Goal: Task Accomplishment & Management: Complete application form

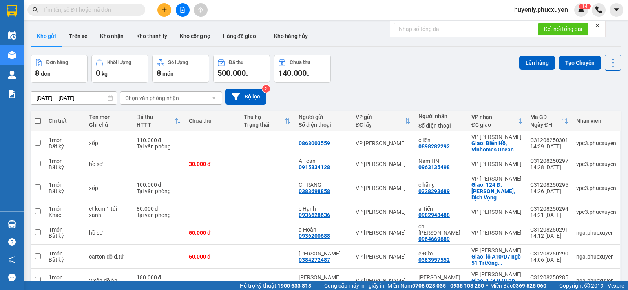
click at [180, 7] on icon "file-add" at bounding box center [182, 9] width 5 height 5
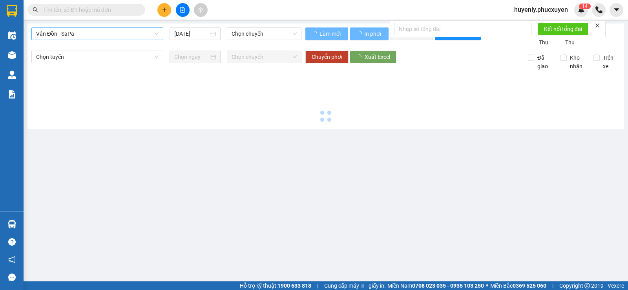
click at [93, 32] on span "Vân Đồn - SaPa" at bounding box center [97, 34] width 122 height 12
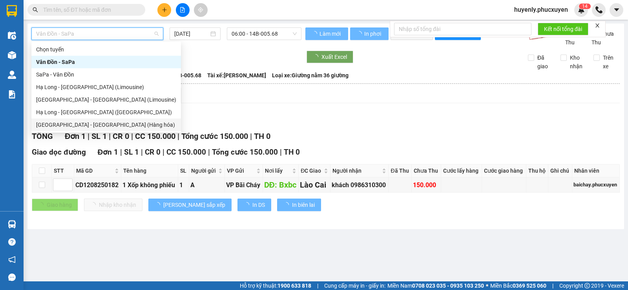
click at [92, 125] on div "[GEOGRAPHIC_DATA] - [GEOGRAPHIC_DATA] (Hàng hóa)" at bounding box center [106, 124] width 140 height 9
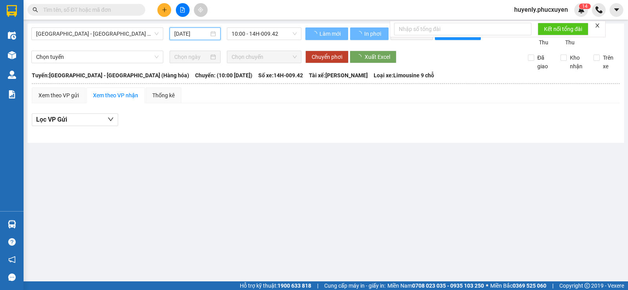
click at [185, 31] on input "[DATE]" at bounding box center [191, 33] width 35 height 9
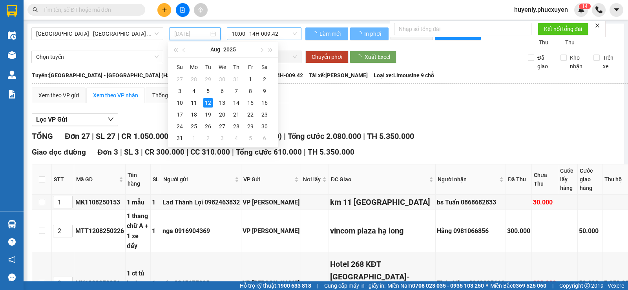
click at [191, 98] on div "11" at bounding box center [193, 102] width 9 height 9
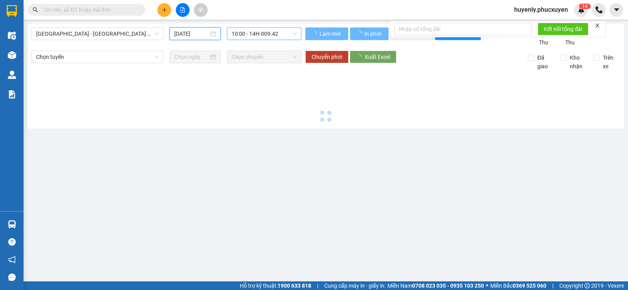
type input "[DATE]"
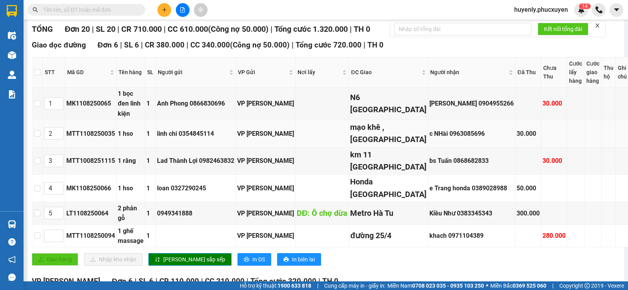
scroll to position [235, 0]
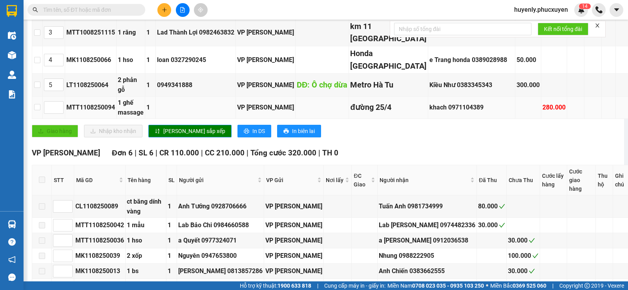
click at [431, 112] on div "khach 0971104389" at bounding box center [471, 107] width 84 height 10
copy div "0971104389"
click at [76, 11] on input "text" at bounding box center [89, 9] width 93 height 9
paste input "0971104389"
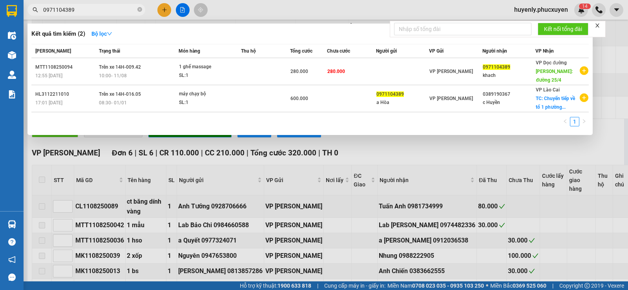
click at [395, 225] on div at bounding box center [314, 145] width 628 height 290
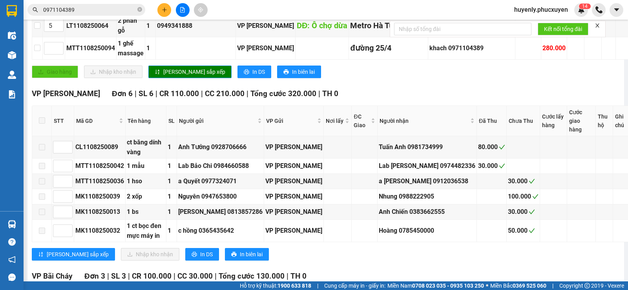
scroll to position [276, 0]
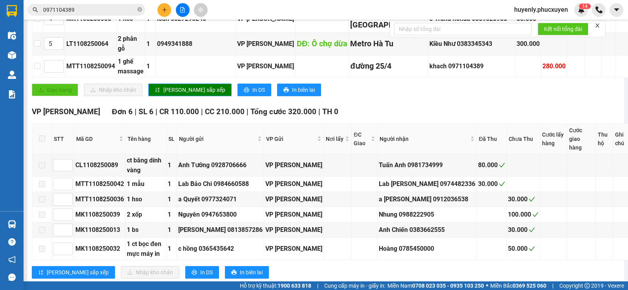
click at [123, 10] on input "0971104389" at bounding box center [89, 9] width 93 height 9
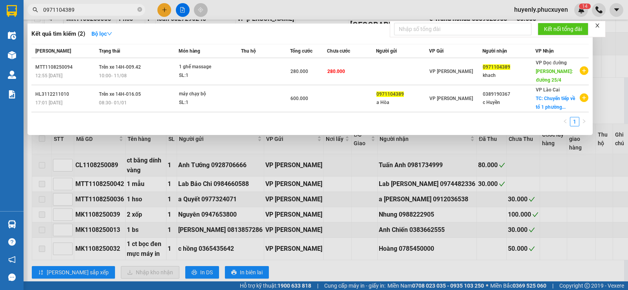
click at [123, 10] on input "0971104389" at bounding box center [89, 9] width 93 height 9
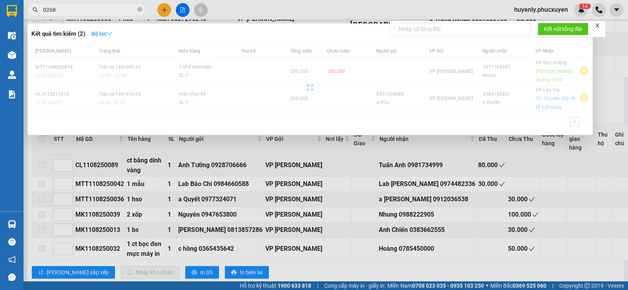
type input "0268"
click at [109, 34] on strong "Bộ lọc" at bounding box center [101, 34] width 21 height 6
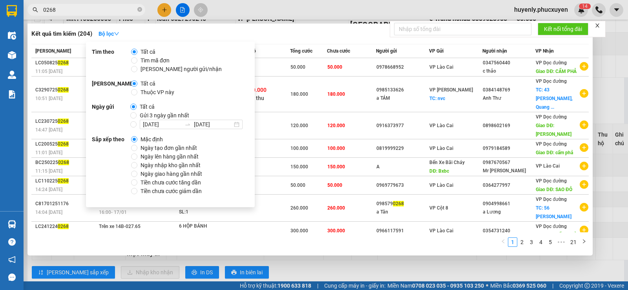
click at [173, 114] on span "Gửi 3 ngày gần nhất" at bounding box center [164, 115] width 56 height 9
click at [136, 114] on input "Gửi 3 ngày gần nhất" at bounding box center [133, 115] width 6 height 6
radio input "true"
radio input "false"
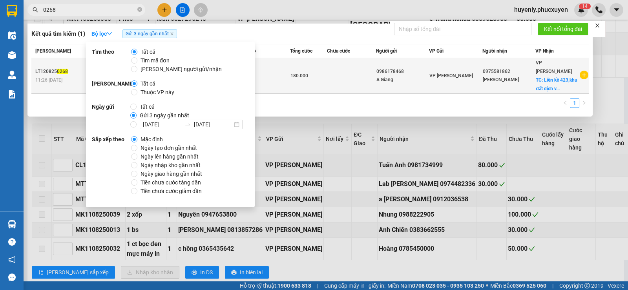
click at [406, 84] on div "A Giang" at bounding box center [402, 80] width 53 height 8
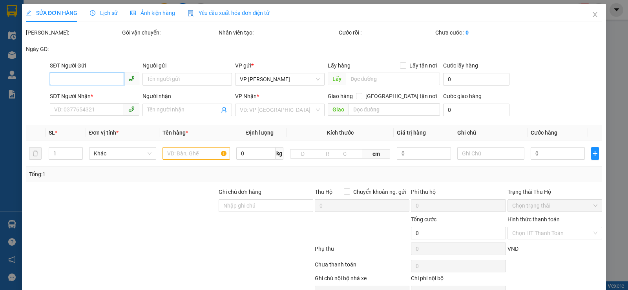
type input "0986178468"
type input "A Giang"
type input "0975581862"
type input "[PERSON_NAME]"
checkbox input "true"
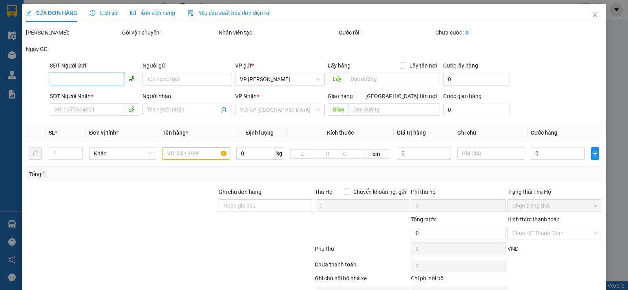
type input "Liền kề 423,khu đất dịch vụ [GEOGRAPHIC_DATA],[GEOGRAPHIC_DATA],[GEOGRAPHIC_DAT…"
type input "180.000"
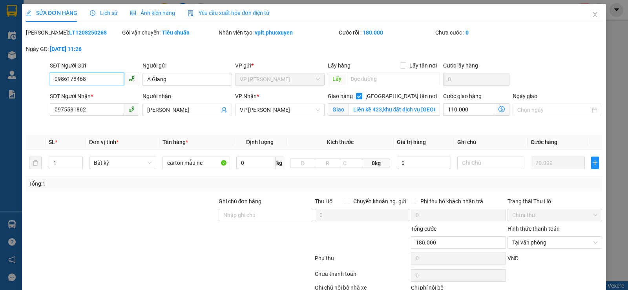
scroll to position [51, 0]
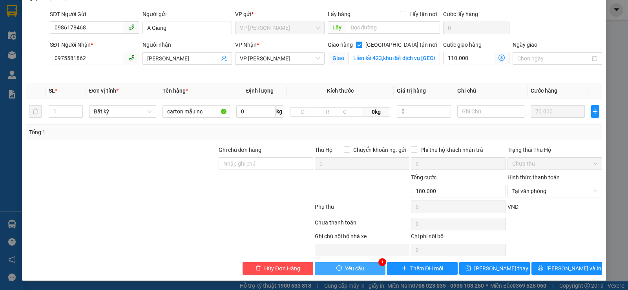
click at [345, 266] on span "Yêu cầu" at bounding box center [354, 268] width 19 height 9
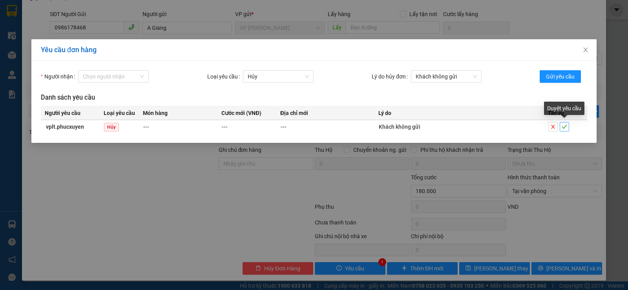
click at [566, 126] on icon "check" at bounding box center [563, 126] width 5 height 5
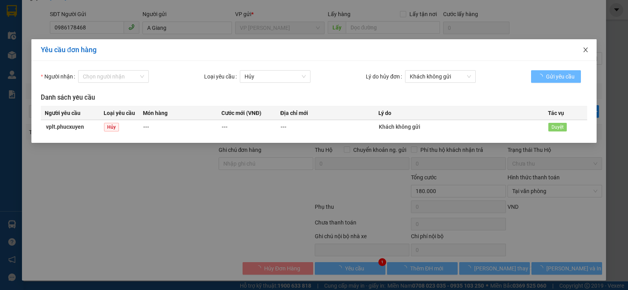
click at [588, 49] on icon "close" at bounding box center [585, 50] width 6 height 6
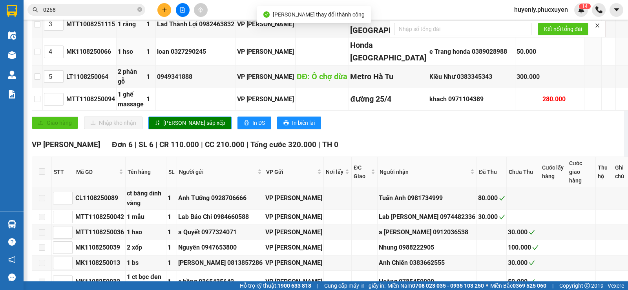
scroll to position [275, 0]
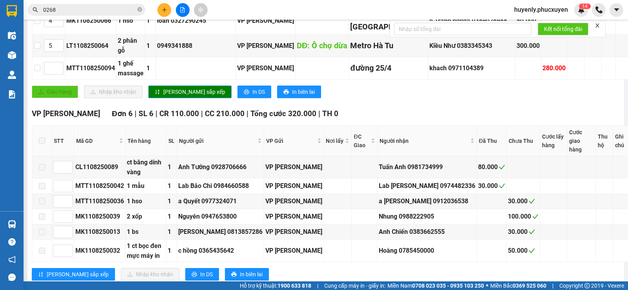
click at [168, 12] on button at bounding box center [164, 10] width 14 height 14
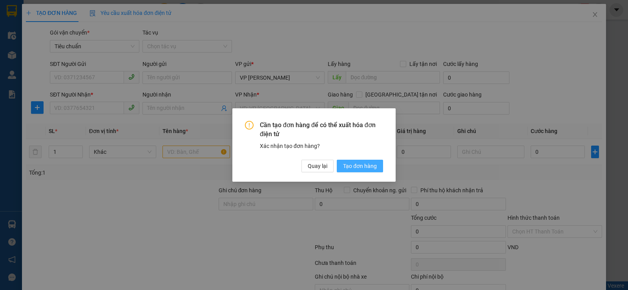
click at [354, 166] on span "Tạo đơn hàng" at bounding box center [360, 166] width 34 height 9
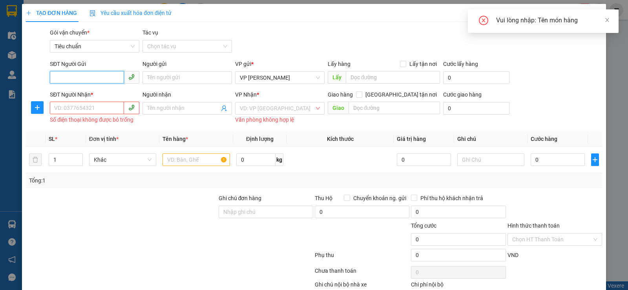
click at [89, 73] on input "SĐT Người Gửi" at bounding box center [87, 77] width 74 height 13
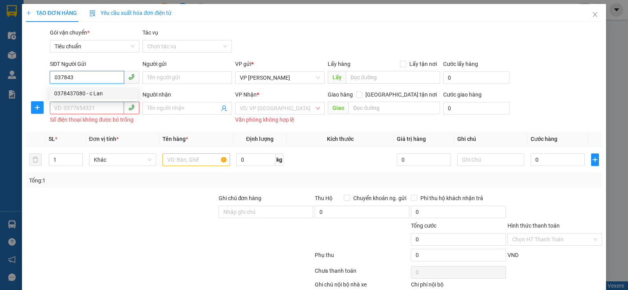
click at [101, 93] on div "0378437080 - c Lan" at bounding box center [93, 93] width 79 height 9
type input "0378437080"
type input "c Lan"
type input "0378437080"
click at [95, 113] on input "SĐT Người Nhận *" at bounding box center [87, 108] width 74 height 13
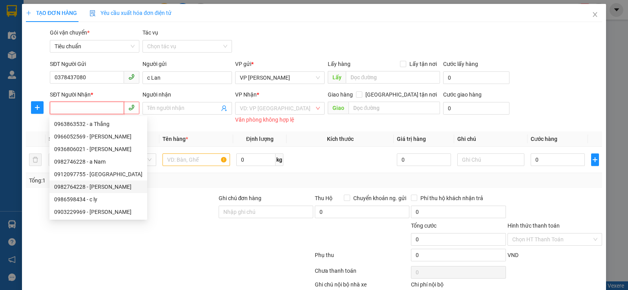
click at [104, 189] on div "0982764228 - [PERSON_NAME]" at bounding box center [98, 186] width 88 height 9
type input "0982764228"
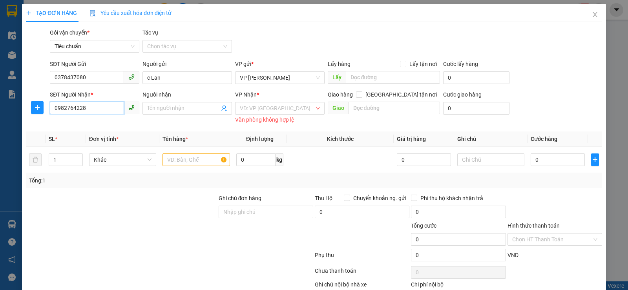
type input "[PERSON_NAME]"
checkbox input "true"
type input "Trường THCS [GEOGRAPHIC_DATA], ngõ 11 [PERSON_NAME], [GEOGRAPHIC_DATA], [GEOGRA…"
type input "70.000"
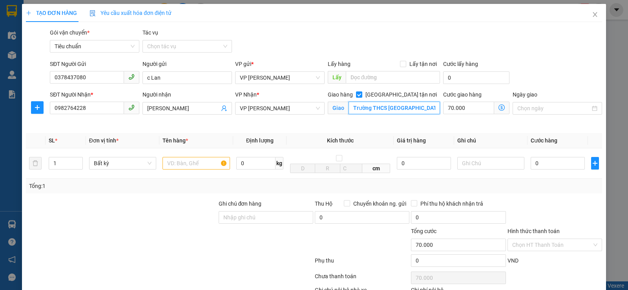
click at [395, 112] on input "Trường THCS [GEOGRAPHIC_DATA], ngõ 11 [PERSON_NAME], [GEOGRAPHIC_DATA], [GEOGRA…" at bounding box center [394, 108] width 92 height 13
drag, startPoint x: 496, startPoint y: 111, endPoint x: 495, endPoint y: 105, distance: 6.7
click at [496, 111] on span at bounding box center [501, 108] width 15 height 13
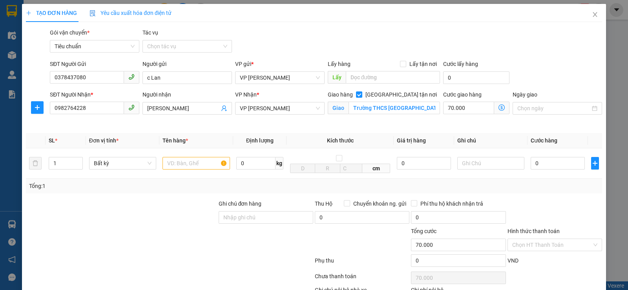
click at [495, 103] on span at bounding box center [501, 108] width 15 height 13
click at [498, 109] on icon "dollar-circle" at bounding box center [501, 107] width 6 height 6
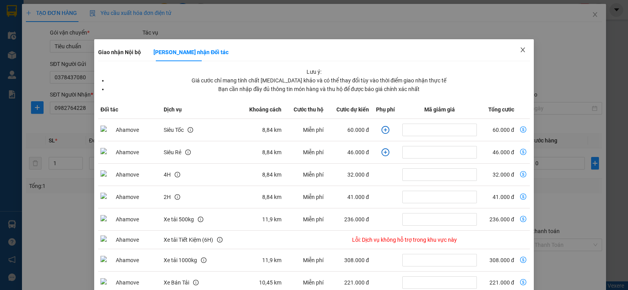
click at [519, 48] on icon "close" at bounding box center [522, 50] width 6 height 6
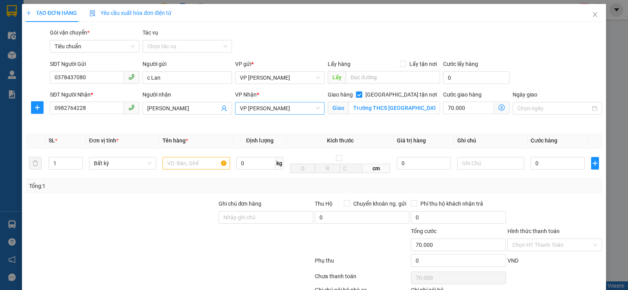
click at [266, 109] on span "VP [PERSON_NAME]" at bounding box center [280, 108] width 80 height 12
type input "minh"
drag, startPoint x: 273, startPoint y: 119, endPoint x: 436, endPoint y: 103, distance: 164.3
click at [273, 120] on div "VP [PERSON_NAME]" at bounding box center [277, 124] width 88 height 13
click at [498, 107] on icon "dollar-circle" at bounding box center [501, 107] width 6 height 6
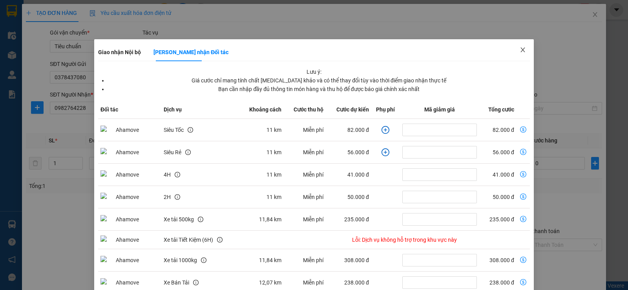
click at [519, 47] on icon "close" at bounding box center [522, 50] width 6 height 6
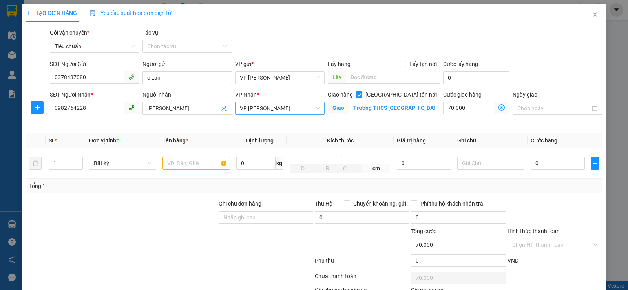
click at [279, 106] on span "VP [PERSON_NAME]" at bounding box center [280, 108] width 80 height 12
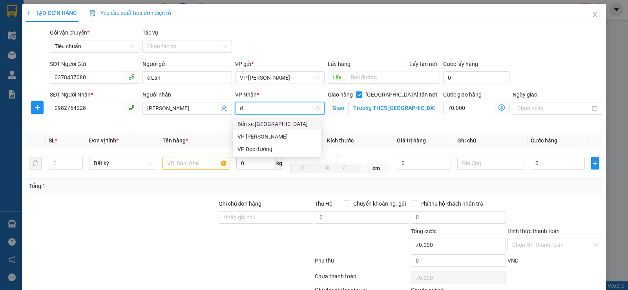
type input "dư"
click at [289, 122] on div "VP [PERSON_NAME]" at bounding box center [276, 124] width 79 height 9
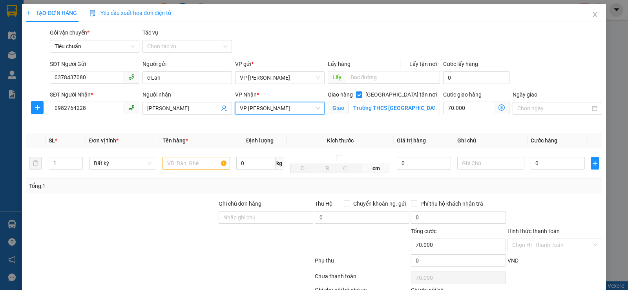
click at [498, 107] on icon "dollar-circle" at bounding box center [501, 107] width 6 height 6
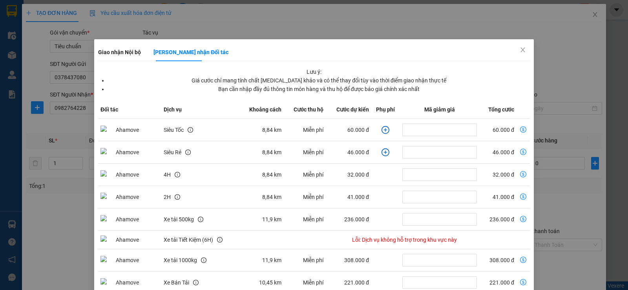
click at [381, 128] on icon "plus-circle" at bounding box center [385, 130] width 8 height 8
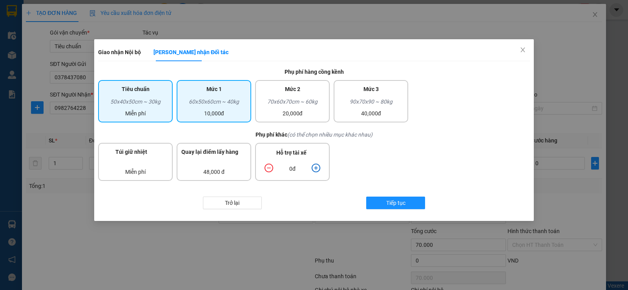
click at [240, 105] on div "60x50x60cm ~ 40kg" at bounding box center [213, 103] width 65 height 12
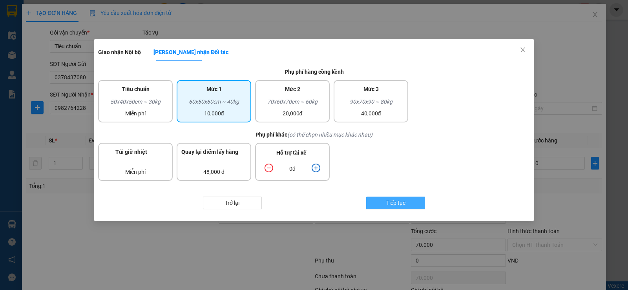
click at [389, 202] on span "Tiếp tục" at bounding box center [395, 202] width 19 height 9
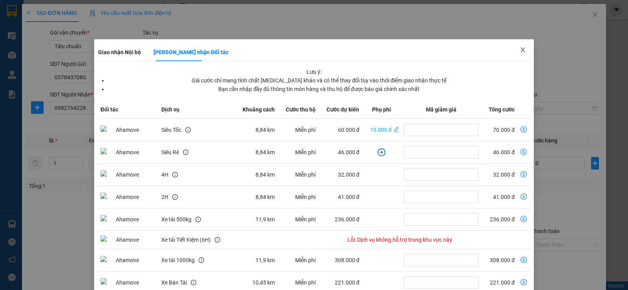
click at [519, 47] on icon "close" at bounding box center [522, 50] width 6 height 6
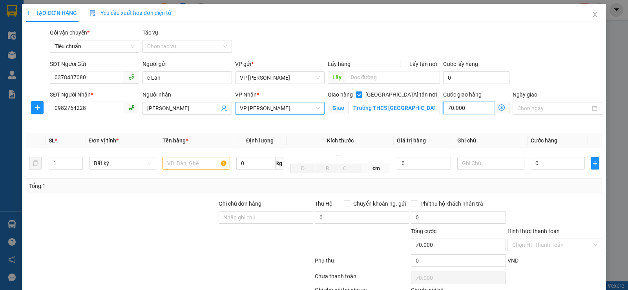
click at [473, 110] on input "70.000" at bounding box center [468, 108] width 51 height 13
type input "8"
type input "80"
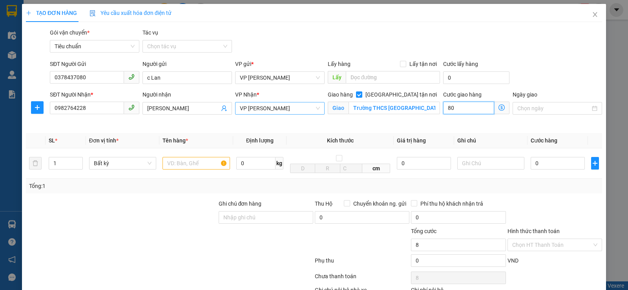
type input "80"
type input "80.000"
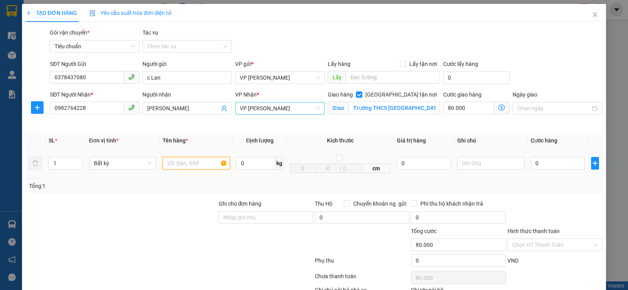
click at [194, 167] on input "text" at bounding box center [195, 163] width 67 height 13
type input "xốp"
type input "8"
type input "80.008"
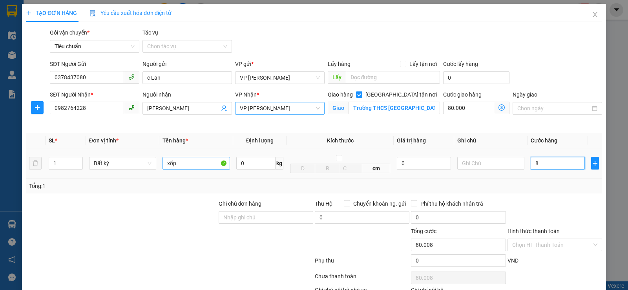
type input "80"
type input "80.080"
type input "80.000"
type input "160.000"
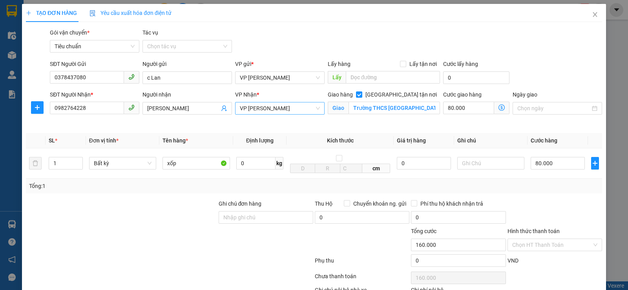
click at [549, 195] on div "Transit Pickup Surcharge Ids Transit Deliver Surcharge Ids Transit Deliver Surc…" at bounding box center [314, 178] width 576 height 300
click at [498, 110] on icon "dollar-circle" at bounding box center [501, 107] width 6 height 6
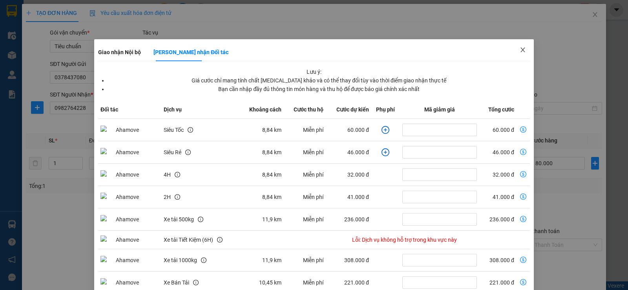
click at [522, 51] on span "Close" at bounding box center [522, 50] width 22 height 22
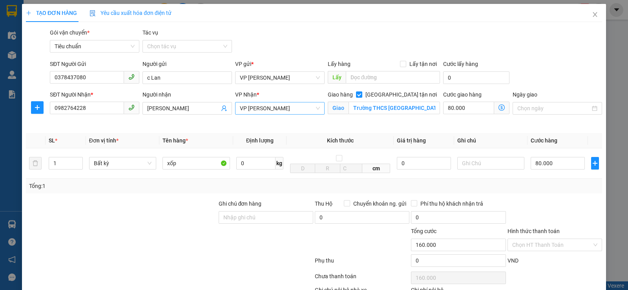
scroll to position [54, 0]
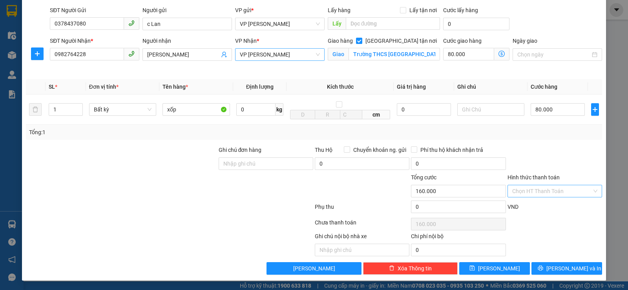
click at [520, 180] on label "Hình thức thanh toán" at bounding box center [533, 177] width 52 height 6
click at [520, 185] on input "Hình thức thanh toán" at bounding box center [552, 191] width 80 height 12
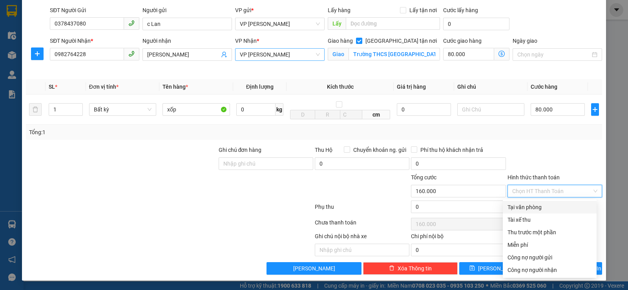
drag, startPoint x: 519, startPoint y: 186, endPoint x: 527, endPoint y: 191, distance: 9.8
click at [520, 186] on input "Hình thức thanh toán" at bounding box center [552, 191] width 80 height 12
drag, startPoint x: 533, startPoint y: 207, endPoint x: 537, endPoint y: 160, distance: 46.4
click at [533, 203] on div "Tại văn phòng" at bounding box center [549, 207] width 84 height 9
type input "0"
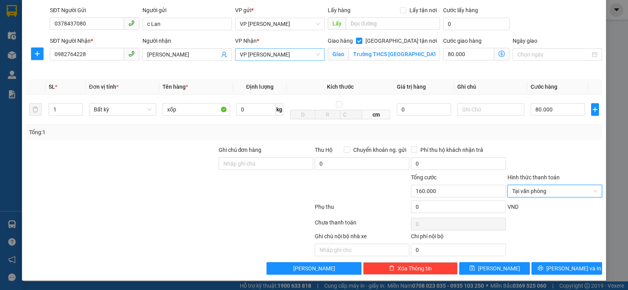
click at [537, 160] on div at bounding box center [554, 159] width 96 height 27
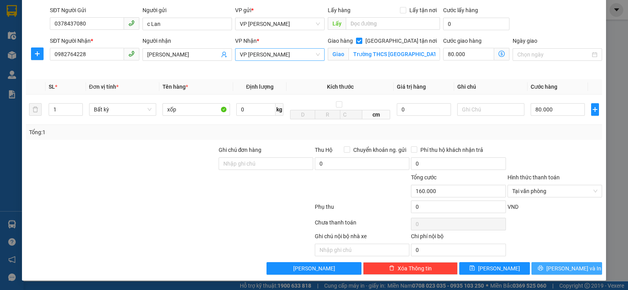
click at [543, 264] on button "[PERSON_NAME] và In" at bounding box center [566, 268] width 71 height 13
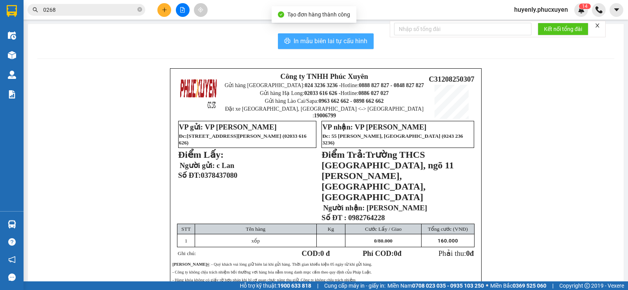
click at [321, 37] on span "In mẫu biên lai tự cấu hình" at bounding box center [330, 41] width 74 height 10
click at [320, 37] on span "In mẫu biên lai tự cấu hình" at bounding box center [330, 41] width 74 height 10
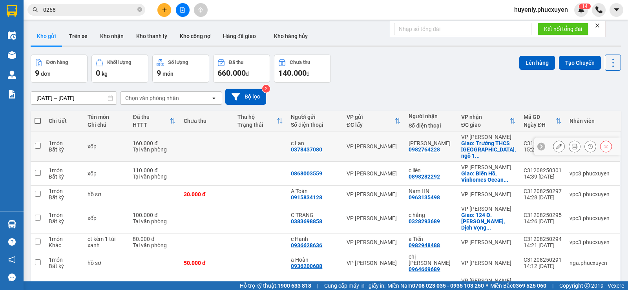
click at [556, 145] on icon at bounding box center [558, 146] width 5 height 5
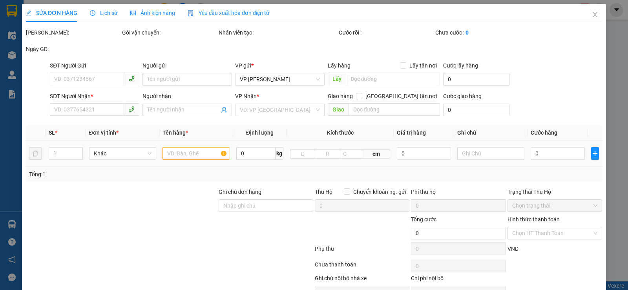
type input "0378437080"
type input "c Lan"
type input "0982764228"
type input "[PERSON_NAME]"
checkbox input "true"
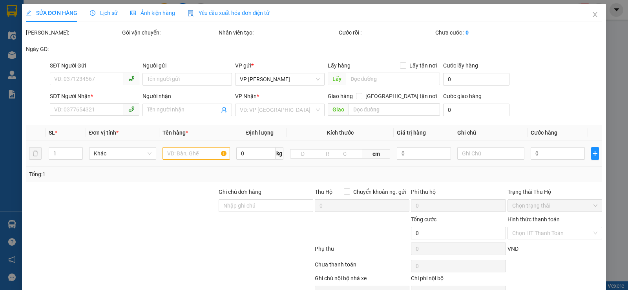
type input "Trường THCS [GEOGRAPHIC_DATA], ngõ 11 [PERSON_NAME], [GEOGRAPHIC_DATA], [GEOGRA…"
type input "160.000"
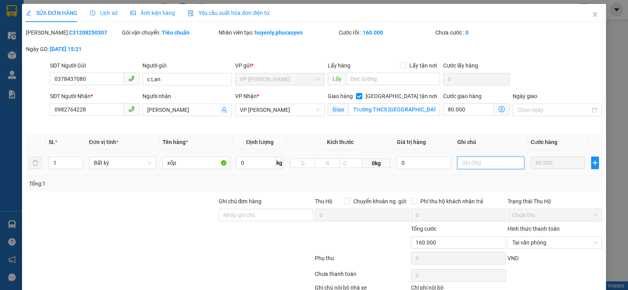
click at [469, 166] on input "text" at bounding box center [490, 162] width 67 height 13
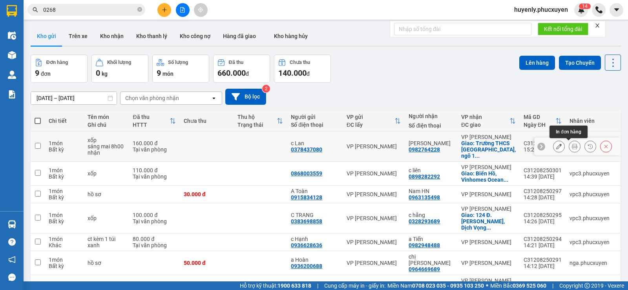
click at [571, 146] on button at bounding box center [574, 147] width 11 height 14
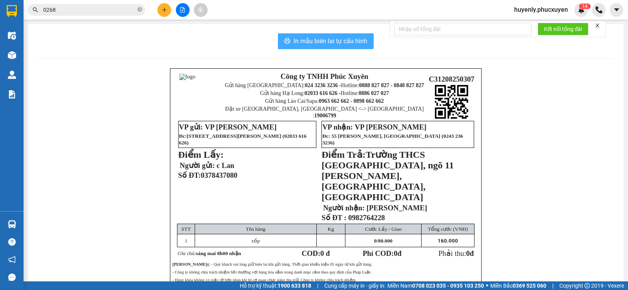
click at [324, 39] on span "In mẫu biên lai tự cấu hình" at bounding box center [330, 41] width 74 height 10
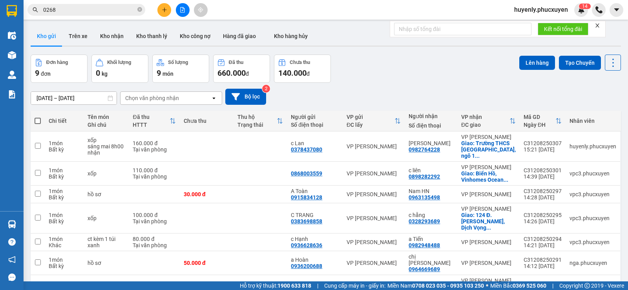
click at [400, 84] on div "[DATE] – [DATE] Press the down arrow key to interact with the calendar and sele…" at bounding box center [326, 97] width 590 height 28
click at [180, 12] on icon "file-add" at bounding box center [182, 9] width 5 height 5
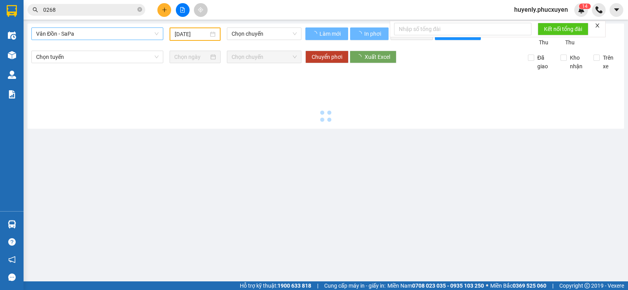
click at [119, 36] on span "Vân Đồn - SaPa" at bounding box center [97, 34] width 122 height 12
type input "[DATE]"
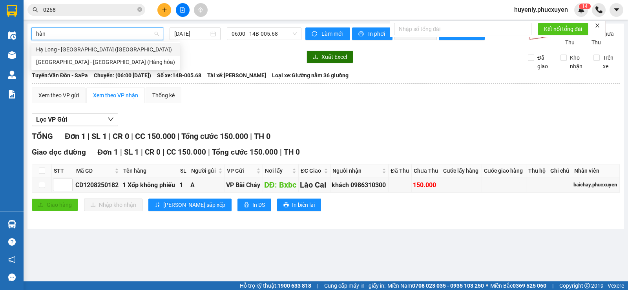
type input "hàng"
click at [111, 44] on div "Hạ Long - [GEOGRAPHIC_DATA] ([GEOGRAPHIC_DATA])" at bounding box center [105, 49] width 148 height 13
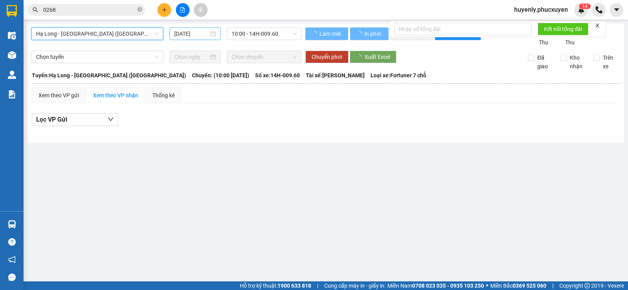
click at [190, 34] on input "[DATE]" at bounding box center [191, 33] width 35 height 9
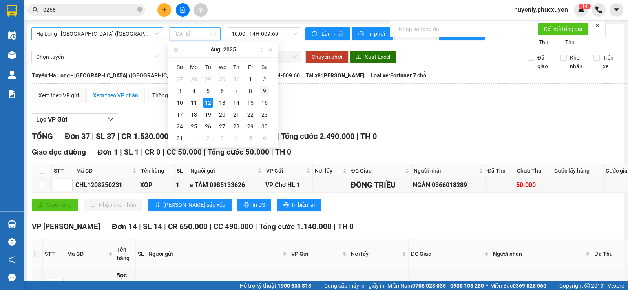
click at [266, 91] on div "9" at bounding box center [264, 90] width 9 height 9
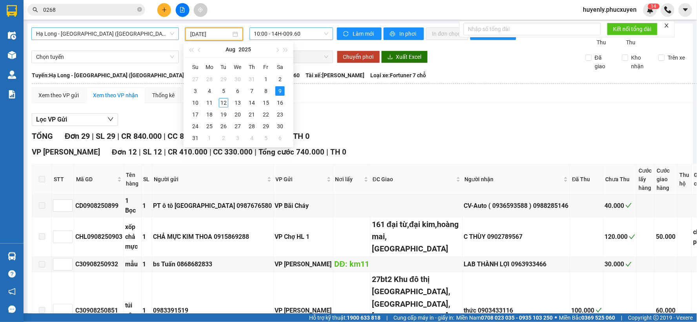
click at [300, 38] on span "10:00 - 14H-009.60" at bounding box center [291, 34] width 74 height 12
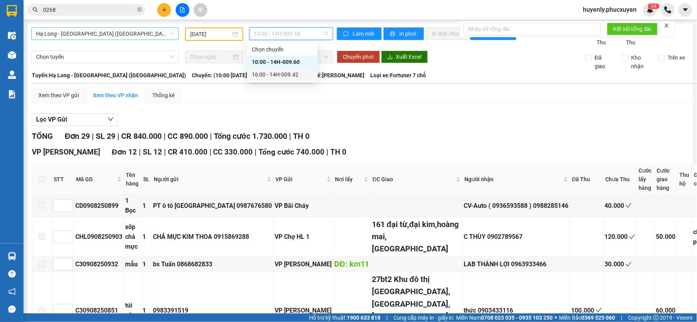
click at [301, 72] on div "16:00 - 14H-009.42" at bounding box center [282, 74] width 61 height 9
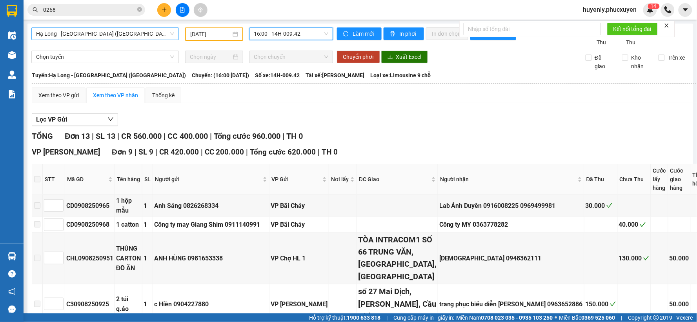
click at [193, 33] on input "[DATE]" at bounding box center [210, 34] width 40 height 9
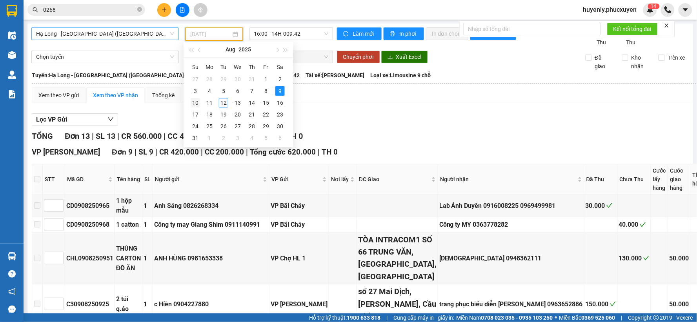
click at [194, 104] on div "10" at bounding box center [195, 102] width 9 height 9
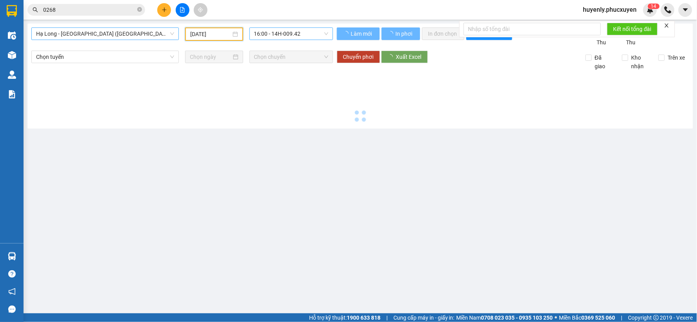
type input "[DATE]"
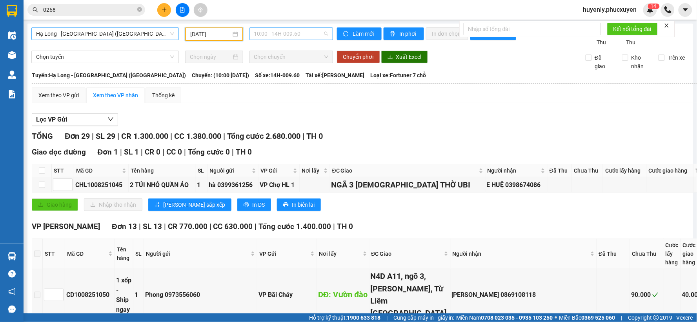
click at [282, 36] on span "10:00 - 14H-009.60" at bounding box center [291, 34] width 74 height 12
click at [293, 76] on div "16:00 - 14H-009.42" at bounding box center [282, 74] width 61 height 9
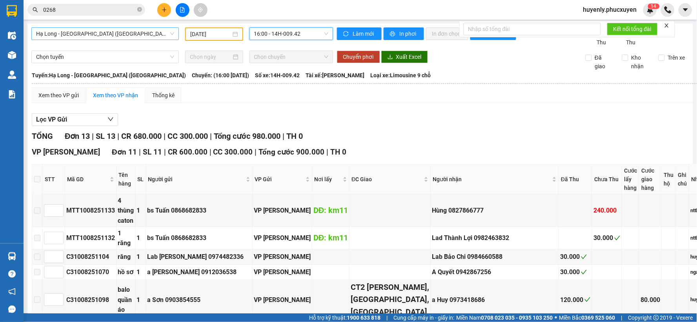
click at [122, 38] on span "Hạ Long - [GEOGRAPHIC_DATA] ([GEOGRAPHIC_DATA])" at bounding box center [105, 34] width 138 height 12
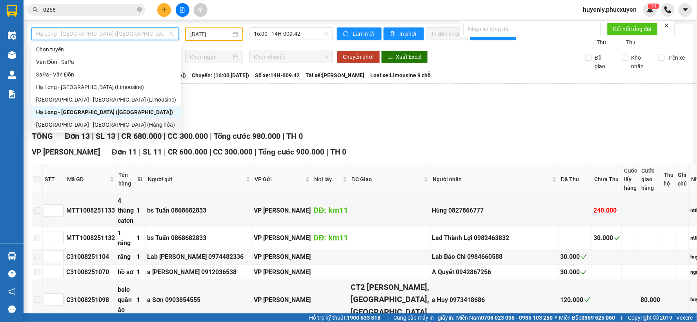
click at [134, 128] on div "[GEOGRAPHIC_DATA] - [GEOGRAPHIC_DATA] (Hàng hóa)" at bounding box center [106, 124] width 140 height 9
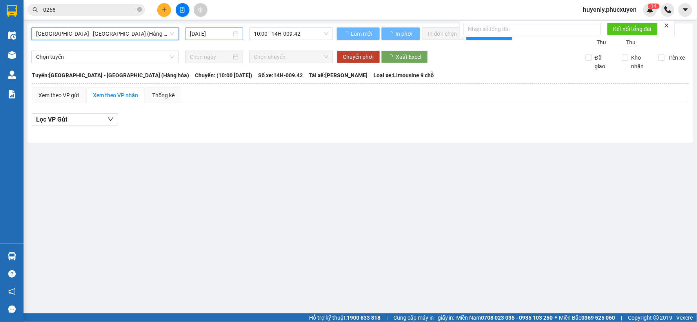
click at [195, 31] on input "[DATE]" at bounding box center [210, 33] width 41 height 9
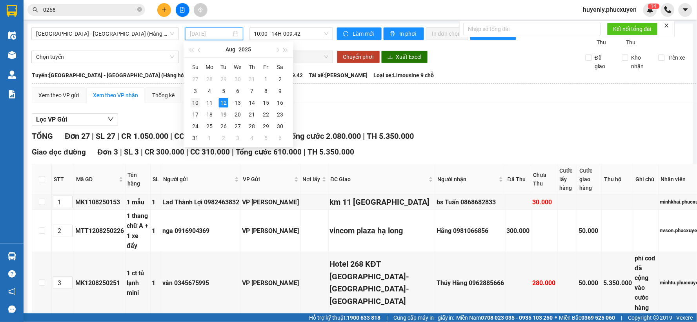
click at [195, 104] on div "10" at bounding box center [195, 102] width 9 height 9
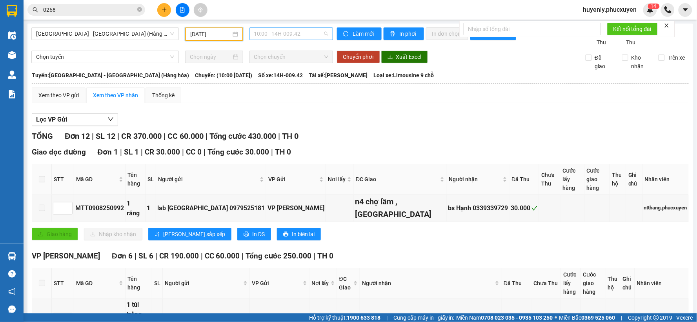
click at [280, 29] on span "10:00 - 14H-009.42" at bounding box center [291, 34] width 74 height 12
click at [286, 73] on div "16:00 - 14H-009.60" at bounding box center [282, 74] width 61 height 9
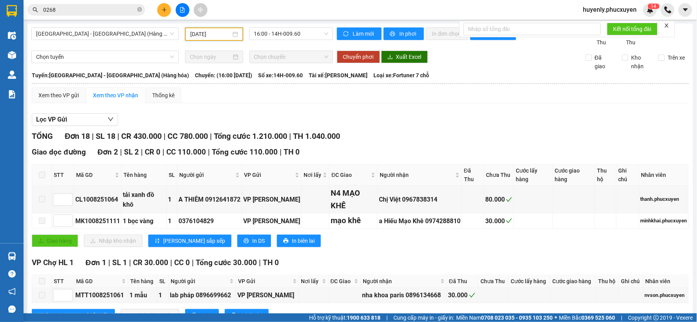
click at [209, 34] on input "[DATE]" at bounding box center [210, 34] width 40 height 9
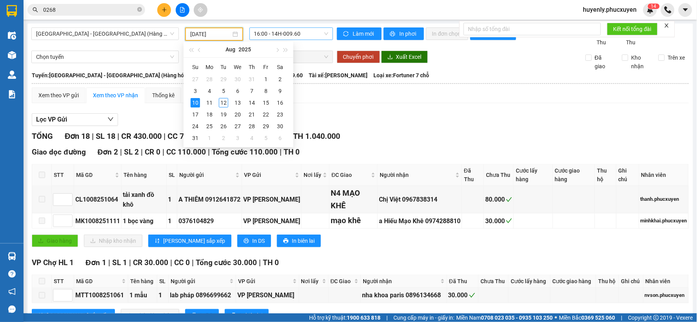
click at [286, 34] on span "16:00 - 14H-009.60" at bounding box center [291, 34] width 74 height 12
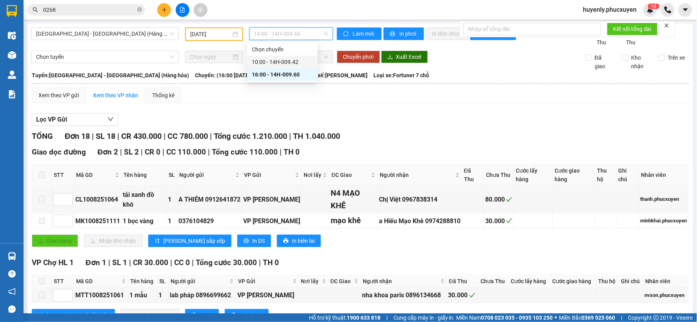
click at [280, 62] on div "10:00 - 14H-009.42" at bounding box center [282, 62] width 61 height 9
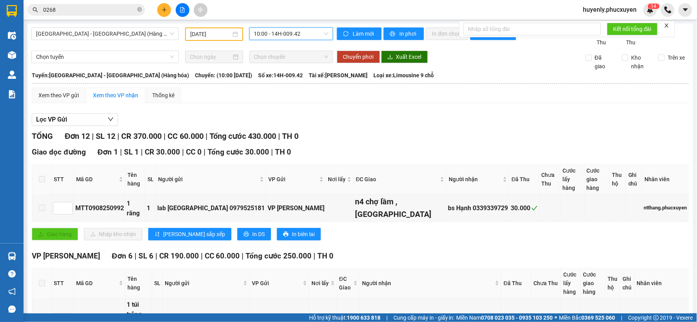
click at [200, 33] on input "[DATE]" at bounding box center [210, 34] width 40 height 9
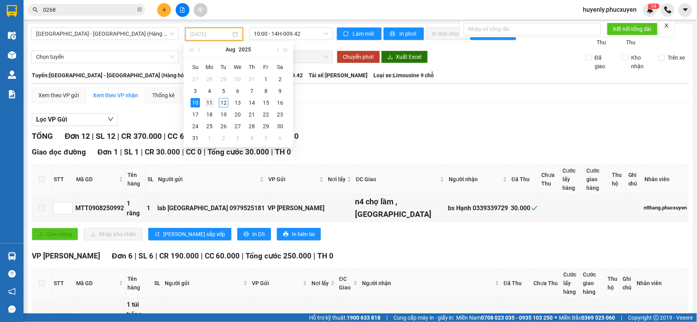
drag, startPoint x: 212, startPoint y: 103, endPoint x: 297, endPoint y: 44, distance: 103.5
click at [212, 103] on div "11" at bounding box center [209, 102] width 9 height 9
type input "[DATE]"
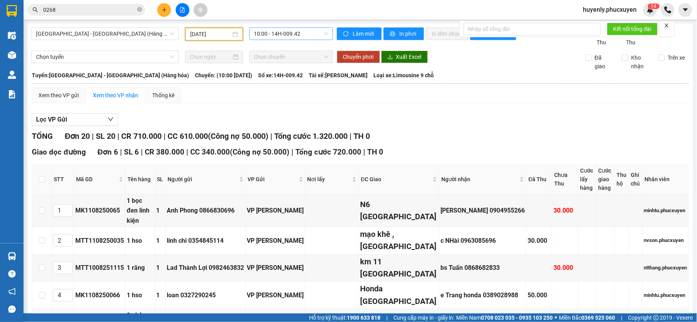
click at [293, 29] on span "10:00 - 14H-009.42" at bounding box center [291, 34] width 74 height 12
click at [406, 101] on div "Xem theo VP gửi Xem theo VP nhận Thống kê" at bounding box center [360, 95] width 657 height 16
click at [142, 29] on span "[GEOGRAPHIC_DATA] - [GEOGRAPHIC_DATA] (Hàng hóa)" at bounding box center [105, 34] width 138 height 12
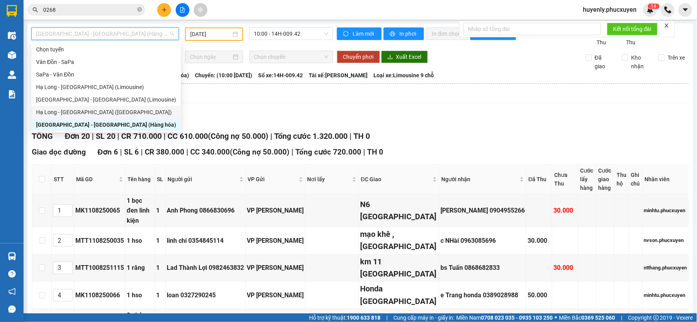
click at [107, 109] on div "Hạ Long - [GEOGRAPHIC_DATA] ([GEOGRAPHIC_DATA])" at bounding box center [106, 112] width 140 height 9
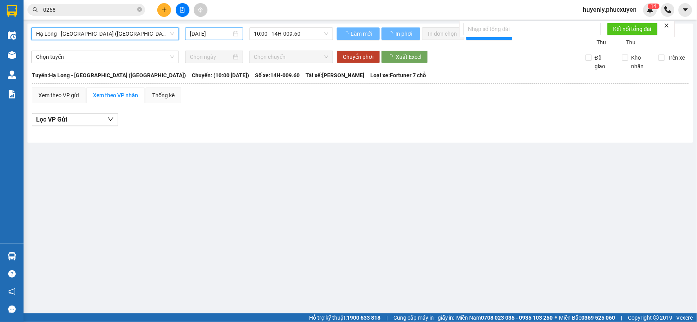
click at [197, 34] on input "[DATE]" at bounding box center [210, 33] width 41 height 9
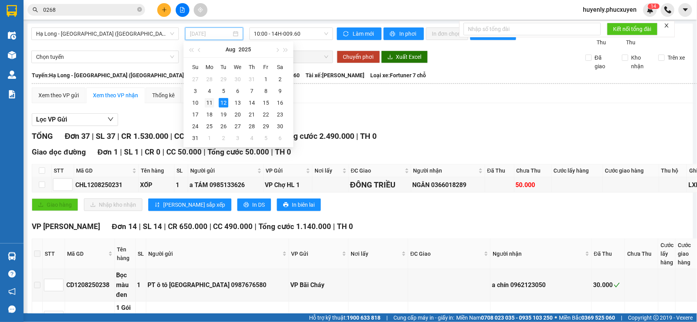
click at [212, 102] on div "11" at bounding box center [209, 102] width 9 height 9
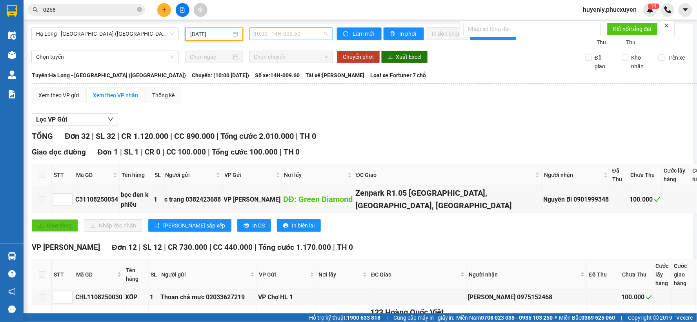
click at [296, 39] on span "10:00 - 14H-009.60" at bounding box center [291, 34] width 74 height 12
click at [284, 79] on div "16:00 - 14H-009.42" at bounding box center [282, 74] width 71 height 13
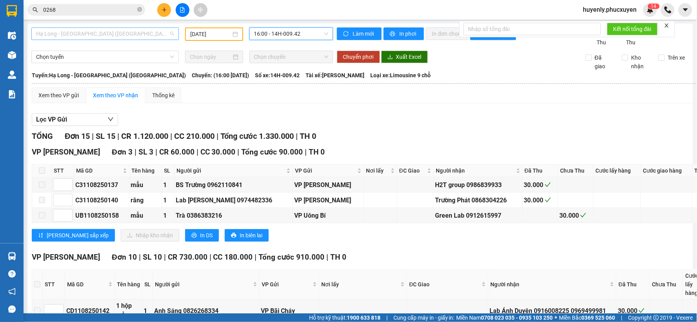
click at [129, 38] on span "Hạ Long - [GEOGRAPHIC_DATA] ([GEOGRAPHIC_DATA])" at bounding box center [105, 34] width 138 height 12
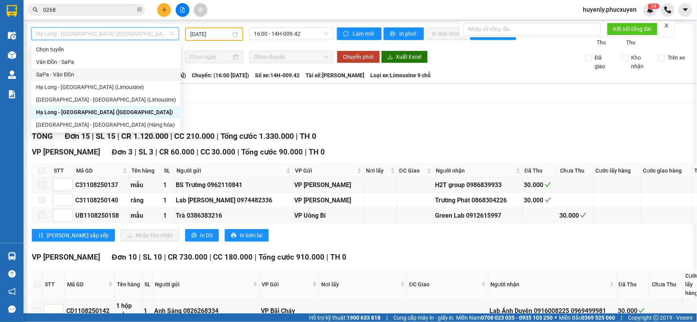
click at [202, 36] on input "[DATE]" at bounding box center [210, 34] width 40 height 9
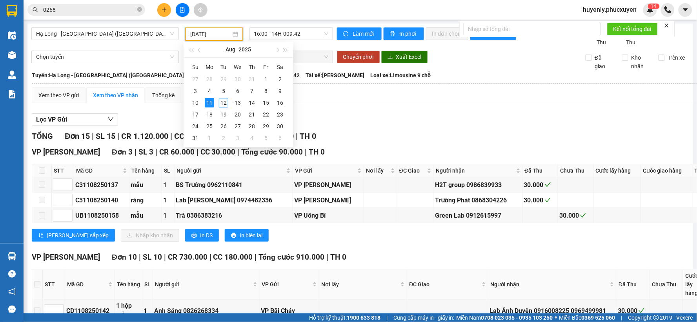
type input "[DATE]"
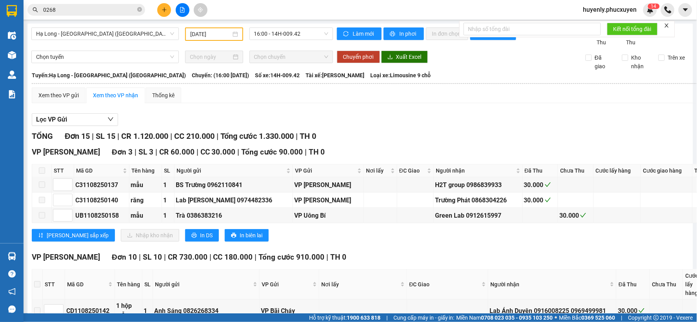
drag, startPoint x: 140, startPoint y: 35, endPoint x: 144, endPoint y: 29, distance: 7.1
click at [140, 35] on span "Hạ Long - [GEOGRAPHIC_DATA] ([GEOGRAPHIC_DATA])" at bounding box center [105, 34] width 138 height 12
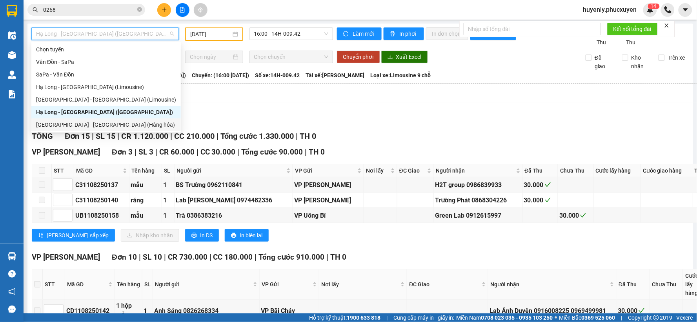
click at [114, 124] on div "[GEOGRAPHIC_DATA] - [GEOGRAPHIC_DATA] (Hàng hóa)" at bounding box center [106, 124] width 140 height 9
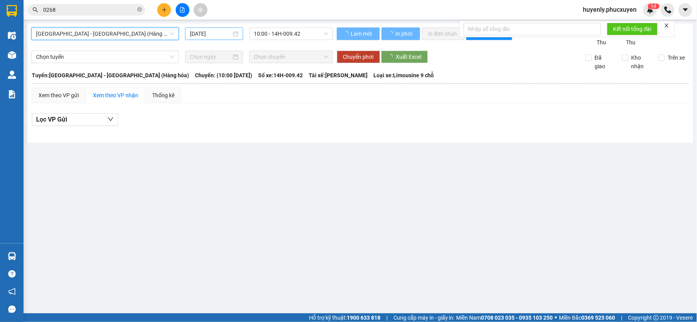
click at [193, 35] on input "[DATE]" at bounding box center [210, 33] width 41 height 9
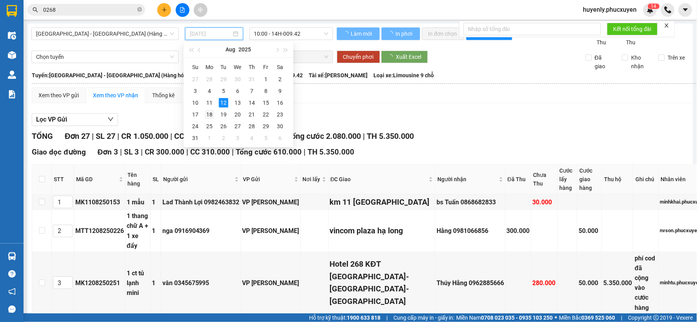
click at [207, 109] on td "18" at bounding box center [209, 115] width 14 height 12
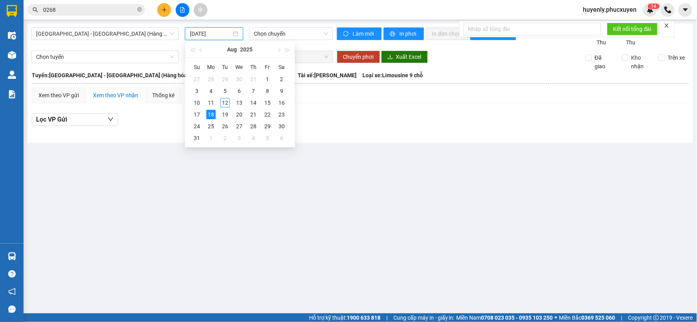
click at [203, 31] on input "[DATE]" at bounding box center [210, 33] width 41 height 9
click at [198, 115] on div "17" at bounding box center [196, 114] width 9 height 9
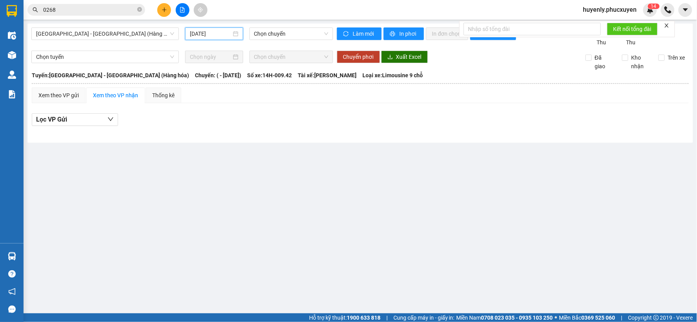
click at [213, 29] on div "[DATE]" at bounding box center [214, 33] width 58 height 13
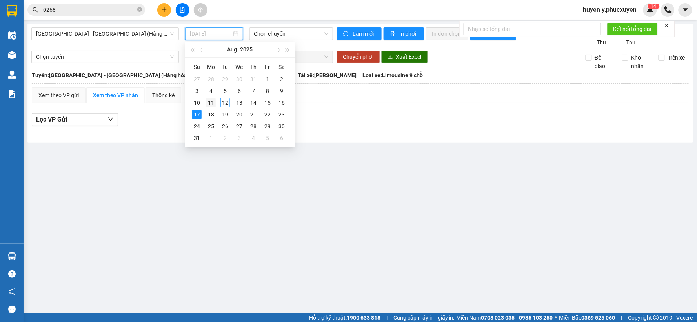
click at [212, 103] on div "11" at bounding box center [210, 102] width 9 height 9
type input "[DATE]"
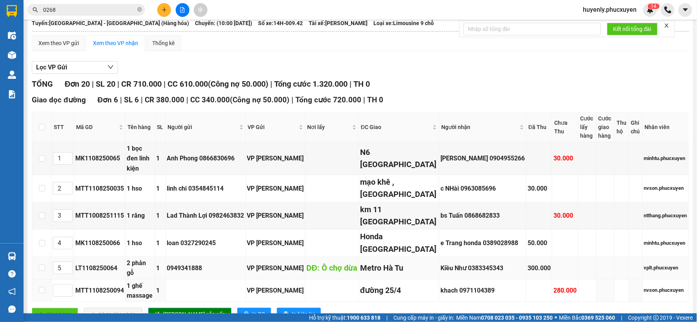
scroll to position [174, 0]
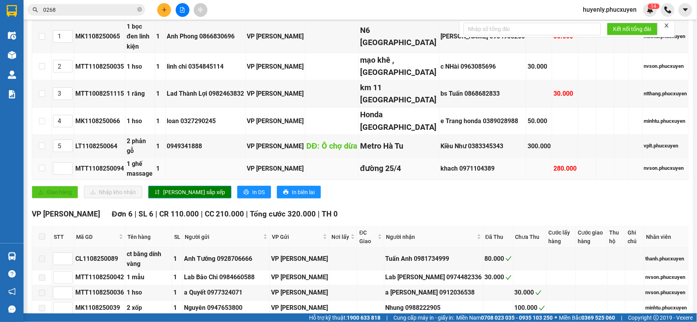
click at [119, 173] on div "MTT1108250094" at bounding box center [99, 169] width 49 height 10
copy div "MTT1108250094"
click at [94, 9] on input "0268" at bounding box center [89, 9] width 93 height 9
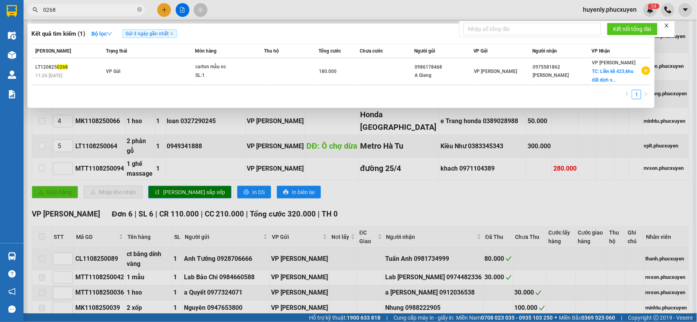
click at [94, 9] on input "0268" at bounding box center [89, 9] width 93 height 9
paste input "MTT1108250094"
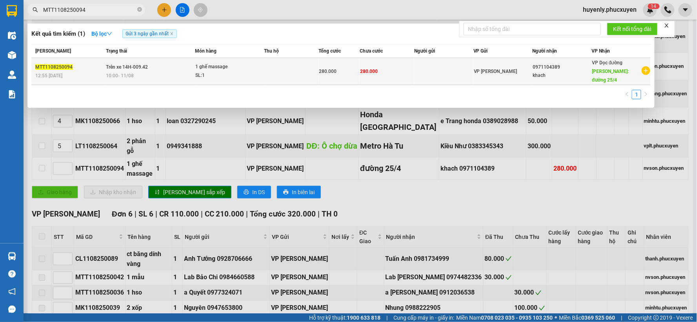
type input "MTT1108250094"
click at [397, 67] on td "280.000" at bounding box center [387, 71] width 55 height 27
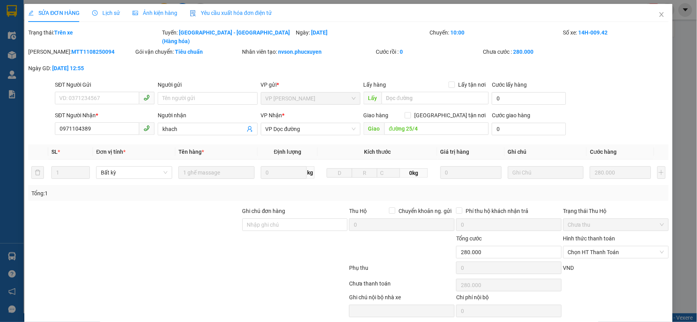
type input "0971104389"
type input "khach"
type input "đường 25/4"
type input "280.000"
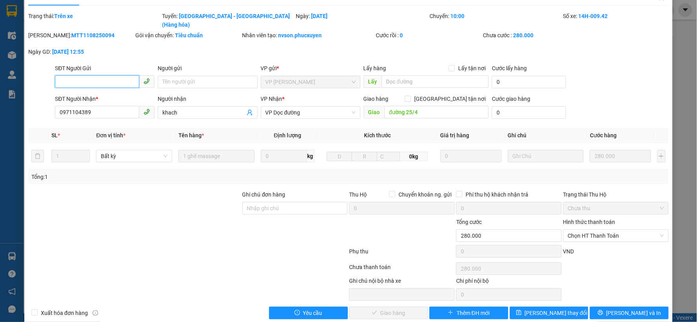
scroll to position [20, 0]
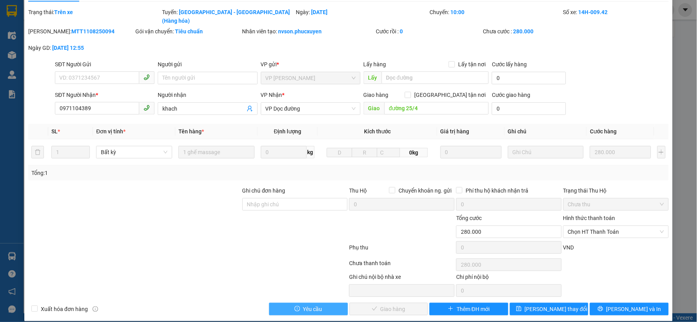
click at [305, 289] on span "Yêu cầu" at bounding box center [312, 309] width 19 height 9
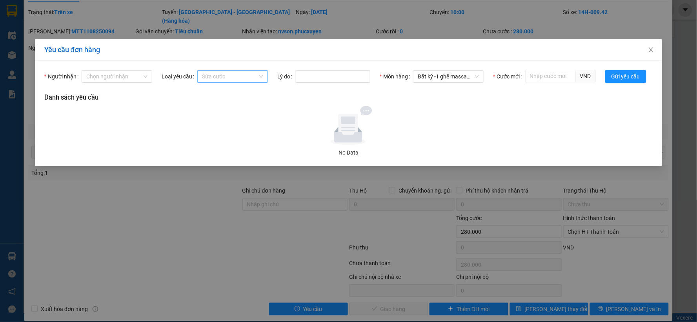
click at [227, 77] on span "Sửa cước" at bounding box center [232, 77] width 61 height 12
drag, startPoint x: 291, startPoint y: 97, endPoint x: 155, endPoint y: 78, distance: 136.6
click at [290, 97] on h3 "Danh sách yêu cầu" at bounding box center [348, 98] width 608 height 10
click at [135, 73] on input "Người nhận" at bounding box center [114, 77] width 56 height 12
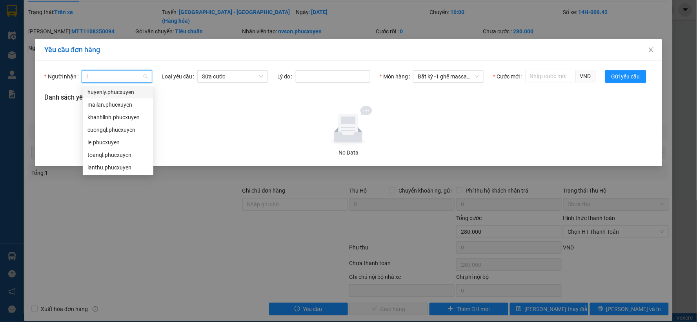
type input "ly"
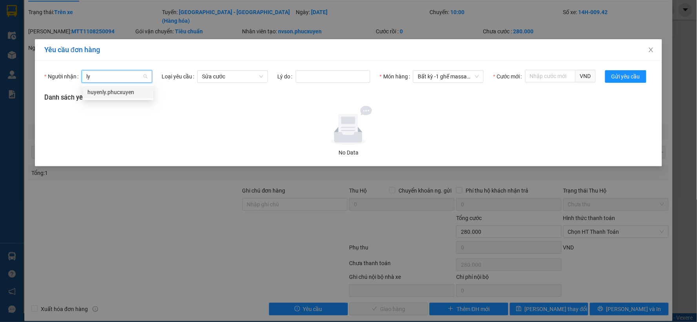
click at [133, 93] on div "huyenly.phucxuyen" at bounding box center [117, 92] width 61 height 9
click at [571, 80] on input "Cước mới" at bounding box center [550, 76] width 51 height 13
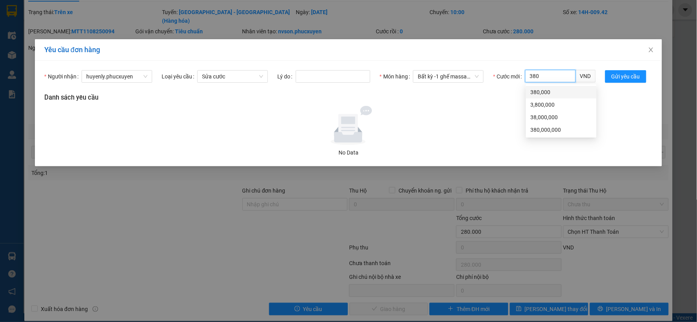
click at [564, 95] on div "380,000" at bounding box center [561, 92] width 61 height 9
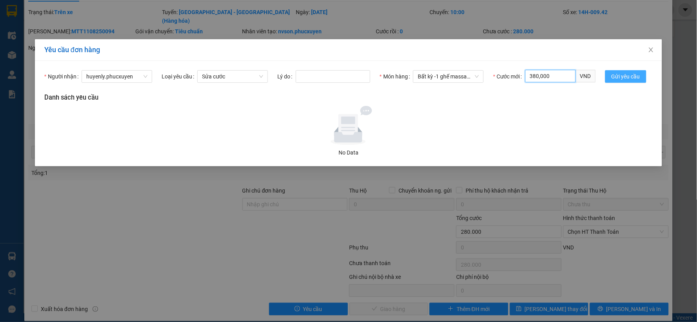
type input "380,000"
click at [623, 71] on button "Gửi yêu cầu" at bounding box center [625, 76] width 41 height 13
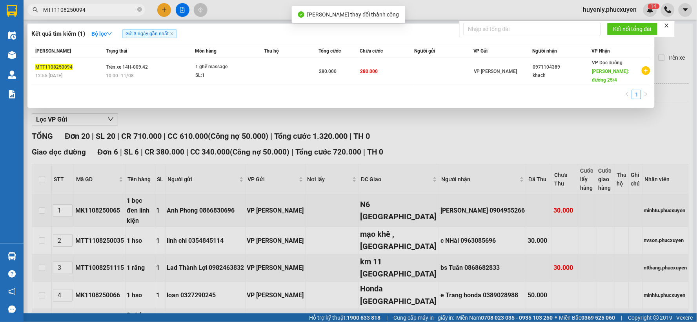
click at [109, 12] on input "MTT1108250094" at bounding box center [89, 9] width 93 height 9
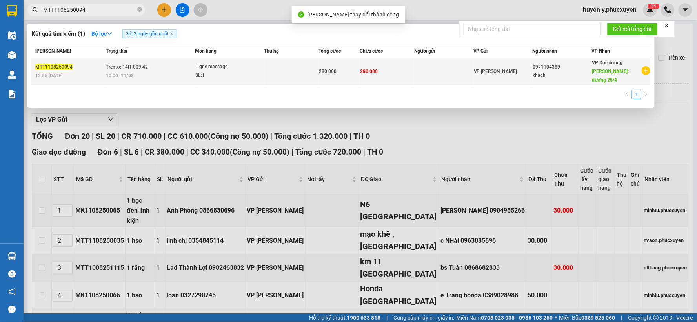
click at [306, 68] on td at bounding box center [291, 71] width 55 height 27
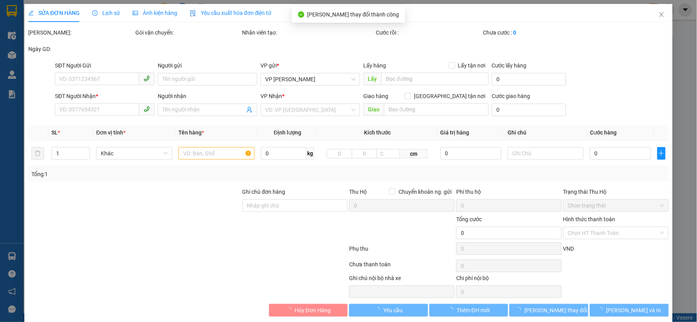
type input "0971104389"
type input "khach"
type input "đường 25/4"
type input "280.000"
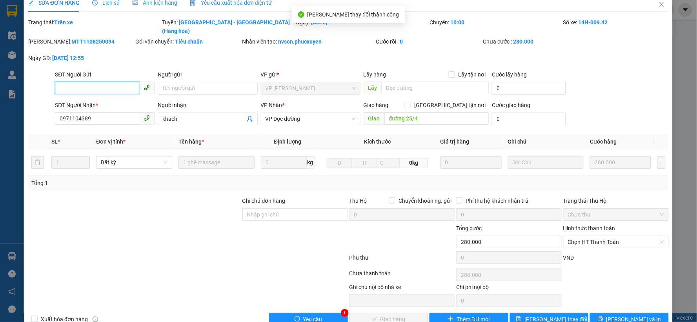
scroll to position [20, 0]
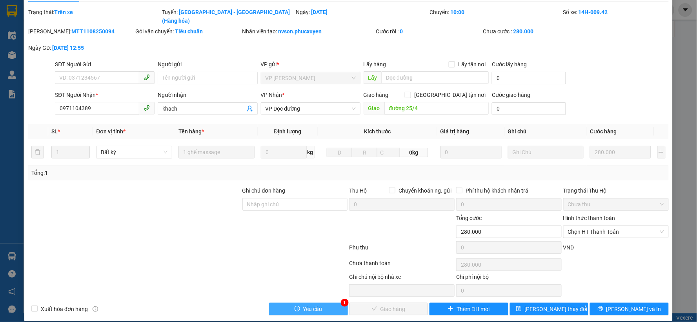
click at [326, 289] on button "Yêu cầu" at bounding box center [308, 309] width 79 height 13
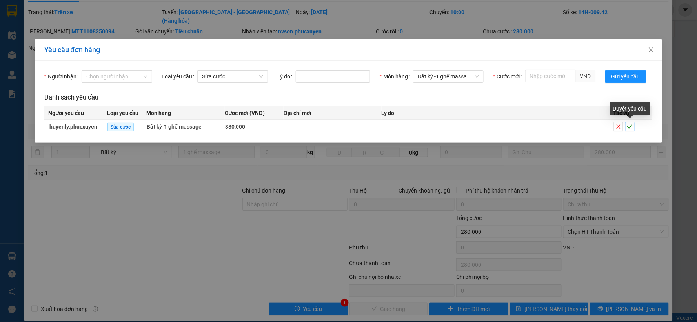
click at [626, 123] on button "button" at bounding box center [629, 126] width 9 height 9
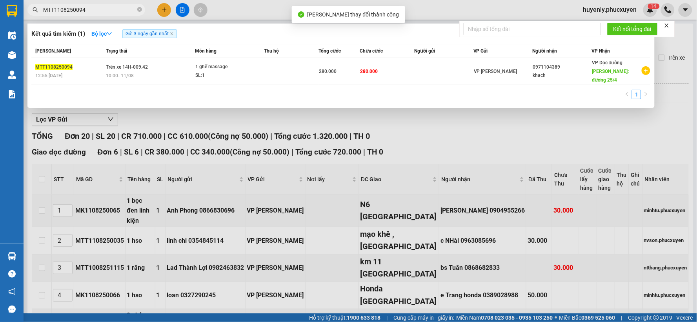
click at [122, 10] on input "MTT1108250094" at bounding box center [89, 9] width 93 height 9
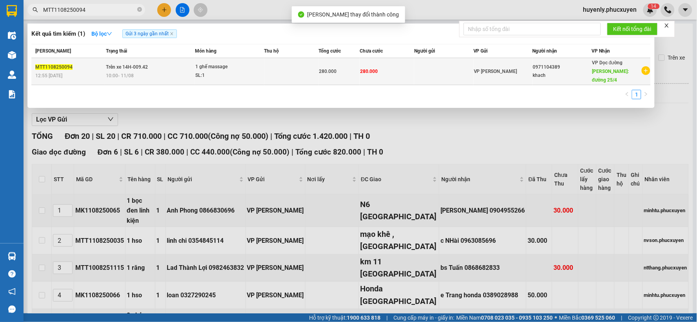
click at [352, 67] on div "280.000" at bounding box center [339, 71] width 40 height 9
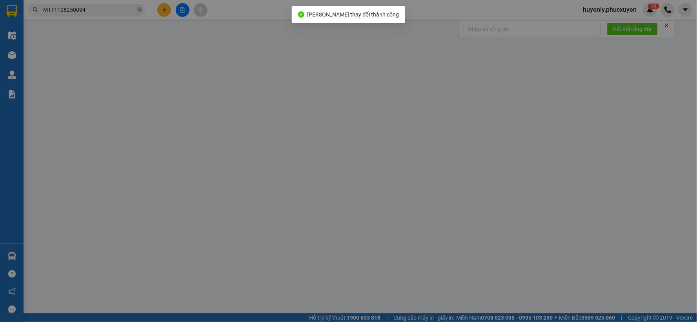
type input "0971104389"
type input "khach"
type input "đường 25/4"
type input "380.000"
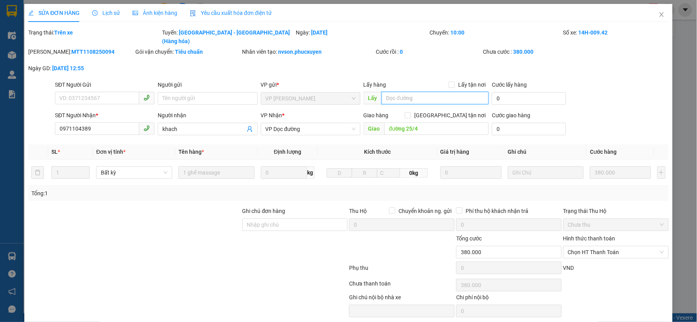
click at [416, 92] on input "text" at bounding box center [435, 98] width 107 height 13
type input "v"
type input "thanh"
type input "tam"
type input "thanh trì"
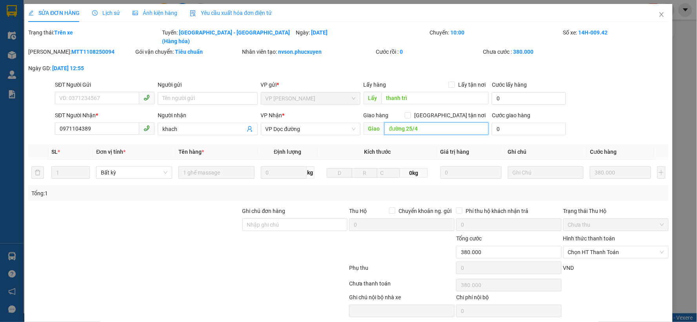
click at [426, 123] on input "đường 25/4" at bounding box center [436, 128] width 105 height 13
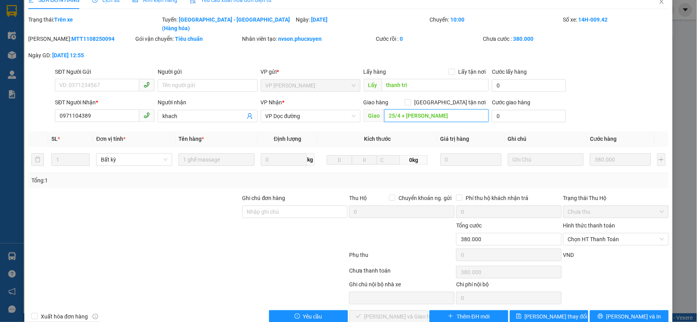
scroll to position [20, 0]
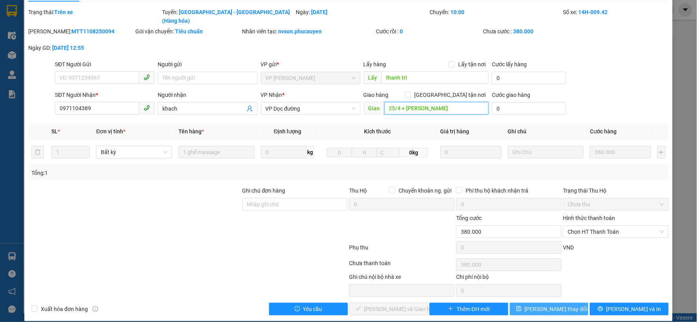
type input "25/4 + [PERSON_NAME]"
click at [550, 289] on span "[PERSON_NAME] thay đổi" at bounding box center [556, 309] width 63 height 9
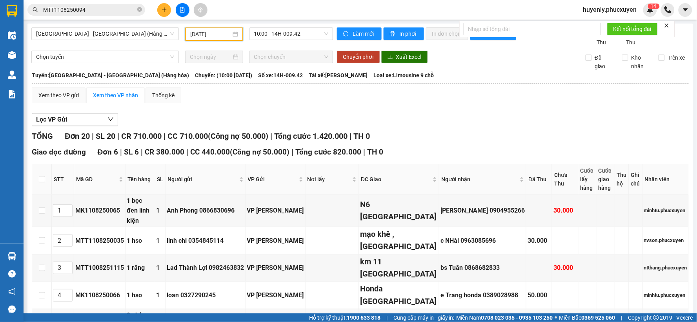
click at [205, 35] on input "[DATE]" at bounding box center [210, 34] width 40 height 9
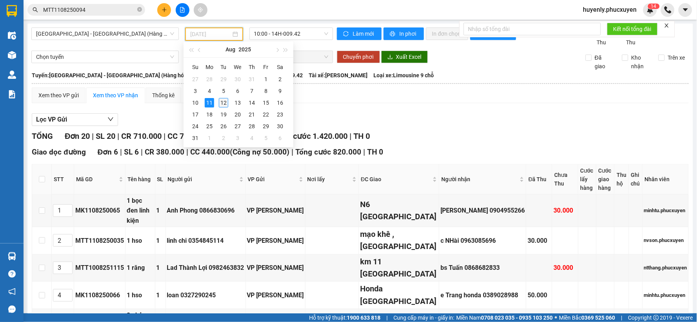
click at [222, 103] on div "12" at bounding box center [223, 102] width 9 height 9
type input "[DATE]"
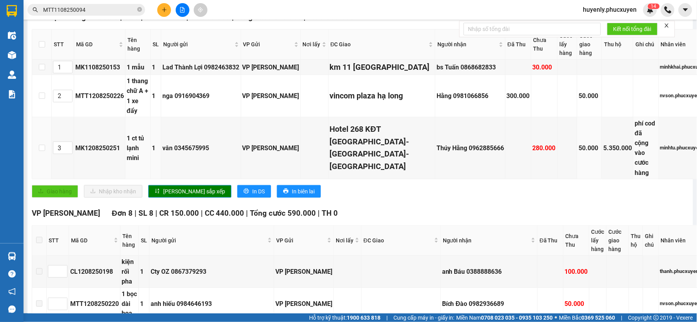
scroll to position [87, 0]
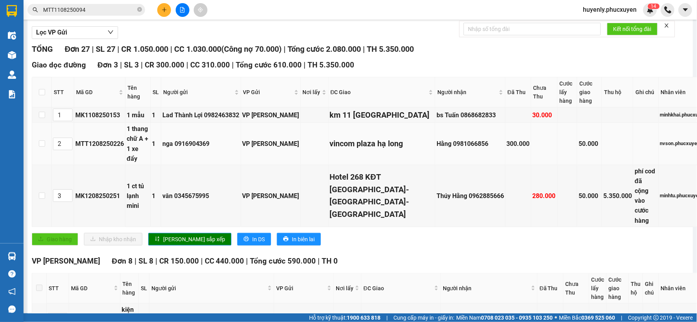
click at [107, 147] on div "MTT1208250226" at bounding box center [99, 144] width 49 height 10
copy div "MTT1208250226"
click at [116, 9] on input "MTT1108250094" at bounding box center [89, 9] width 93 height 9
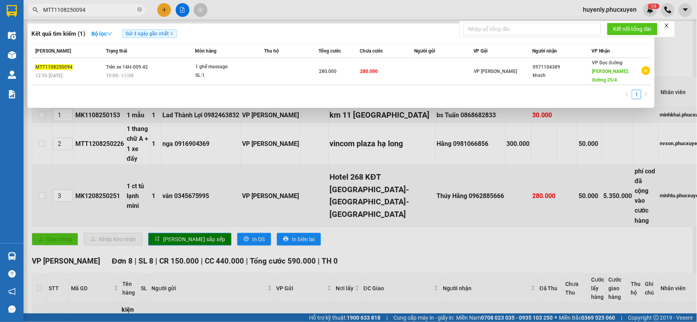
click at [116, 9] on input "MTT1108250094" at bounding box center [89, 9] width 93 height 9
paste input "208250226"
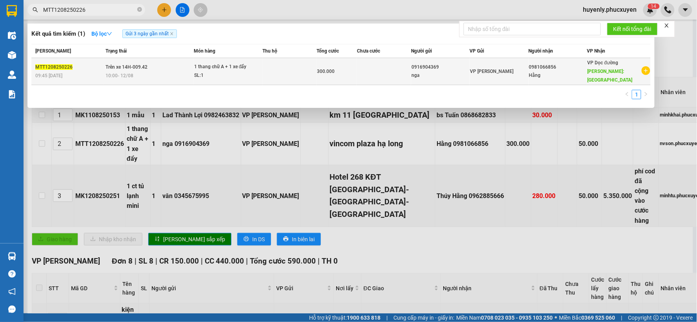
type input "MTT1208250226"
click at [432, 69] on div "0916904369" at bounding box center [440, 67] width 58 height 8
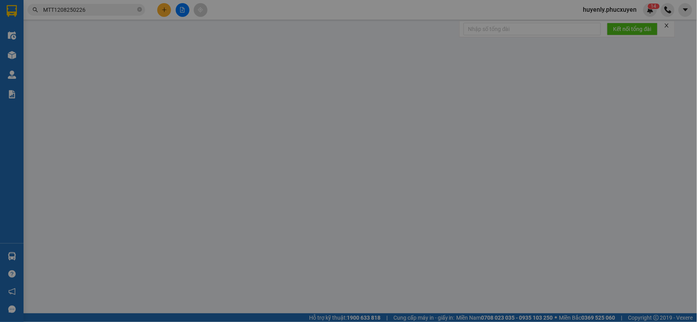
type input "0916904369"
type input "nga"
type input "0981066856"
type input "Hằng"
type input "vincom plaza hạ long"
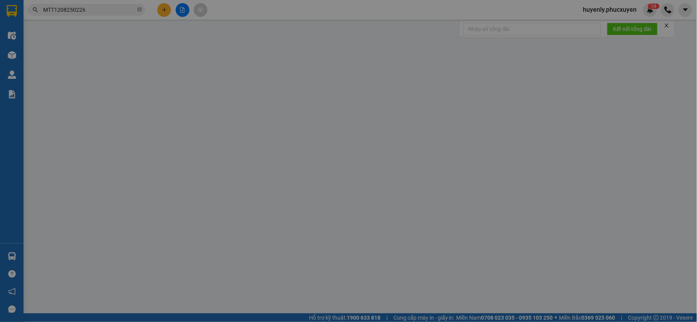
type input "50.000"
type input "300.000"
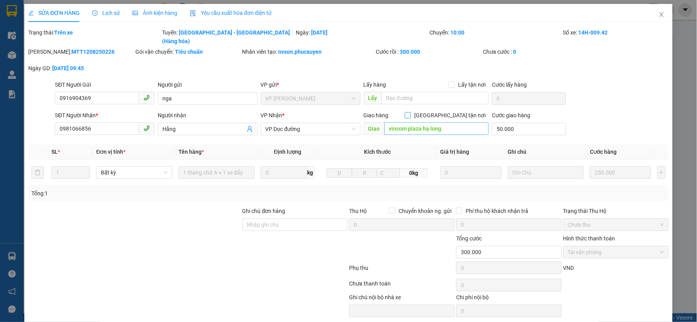
click at [410, 112] on input "[GEOGRAPHIC_DATA] tận nơi" at bounding box center [407, 114] width 5 height 5
checkbox input "true"
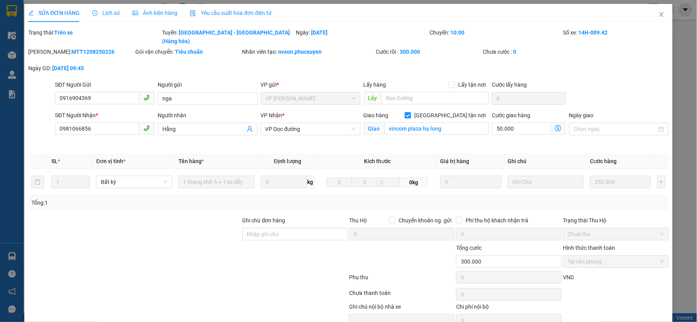
scroll to position [30, 0]
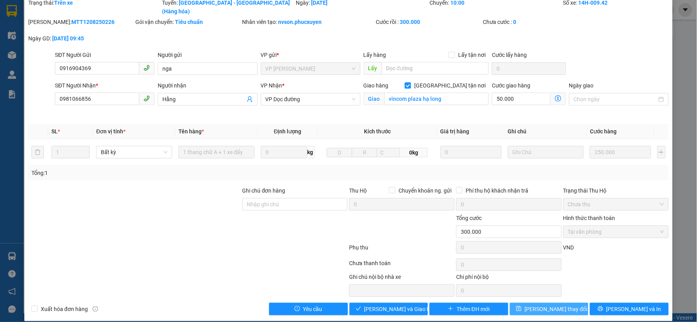
click at [547, 289] on span "[PERSON_NAME] thay đổi" at bounding box center [556, 309] width 63 height 9
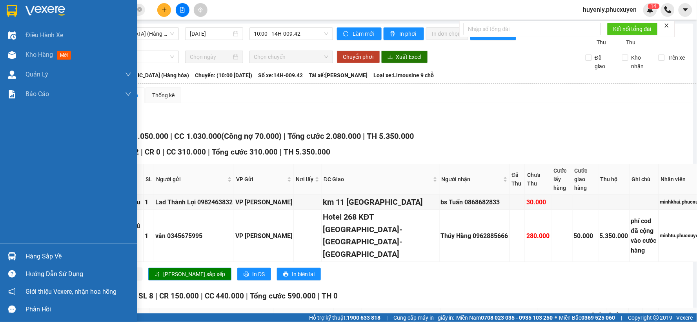
drag, startPoint x: 0, startPoint y: 259, endPoint x: 150, endPoint y: 289, distance: 152.8
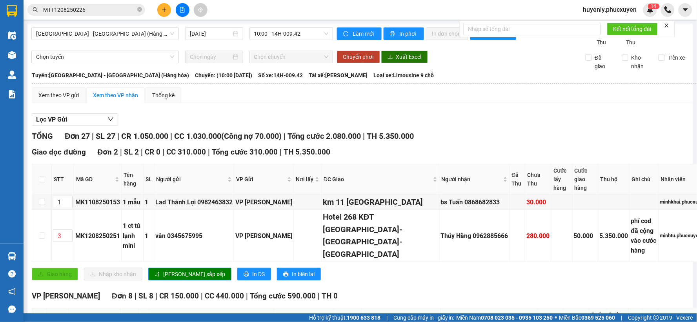
drag, startPoint x: 150, startPoint y: 289, endPoint x: 516, endPoint y: 119, distance: 403.6
click at [516, 119] on div "Lọc VP Gửi" at bounding box center [370, 119] width 677 height 13
click at [40, 200] on input "checkbox" at bounding box center [42, 202] width 6 height 6
checkbox input "true"
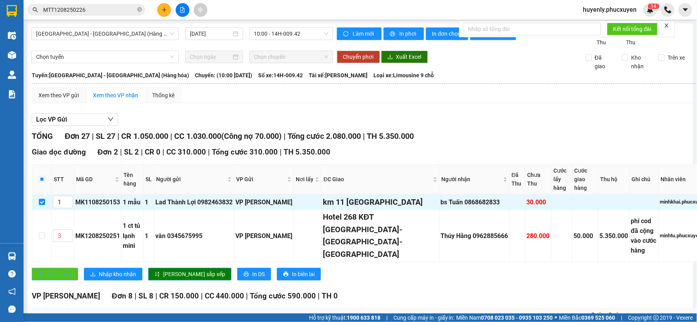
click at [60, 270] on span "Giao hàng" at bounding box center [59, 274] width 25 height 9
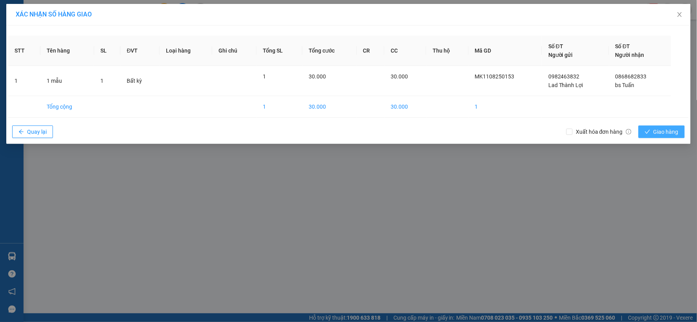
click at [627, 135] on span "check" at bounding box center [647, 132] width 5 height 6
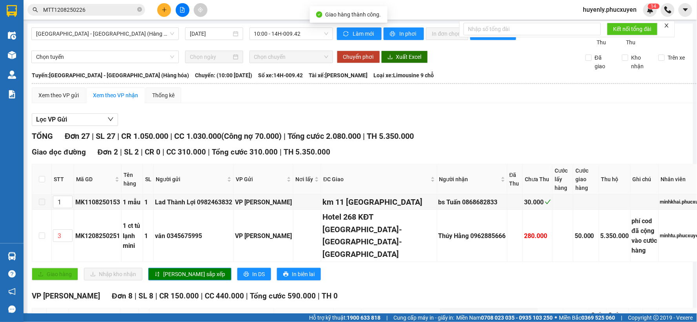
scroll to position [174, 0]
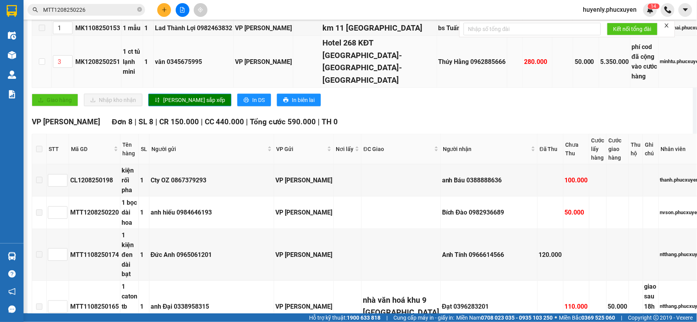
click at [110, 57] on div "MK1208250251" at bounding box center [97, 62] width 45 height 10
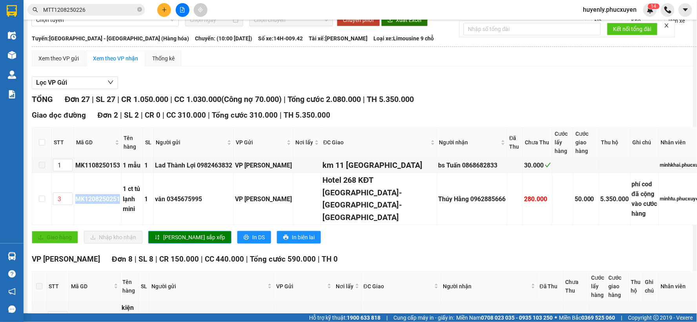
scroll to position [0, 0]
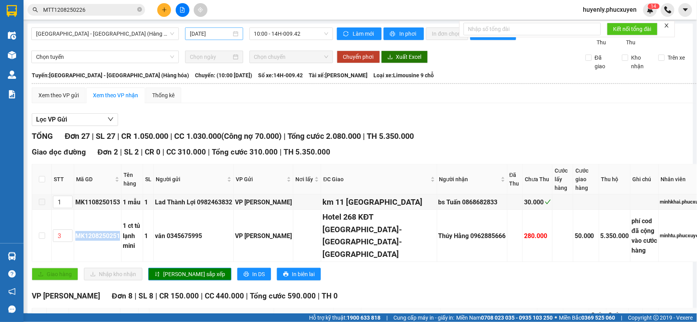
click at [214, 37] on input "[DATE]" at bounding box center [210, 33] width 41 height 9
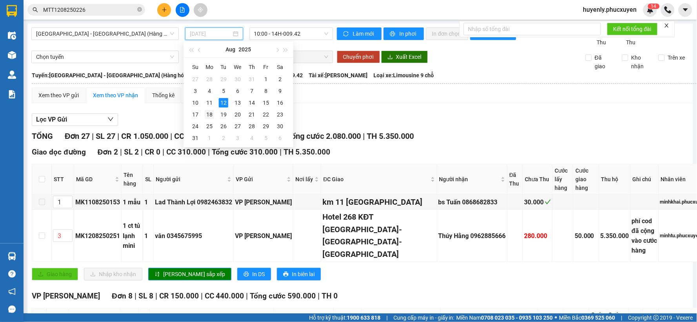
click at [209, 110] on div "18" at bounding box center [209, 114] width 9 height 9
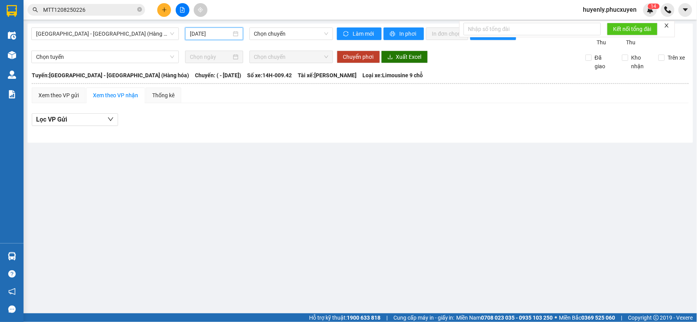
click at [214, 33] on input "[DATE]" at bounding box center [210, 33] width 41 height 9
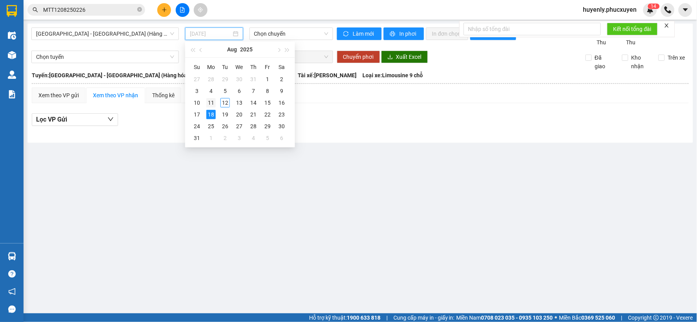
click at [211, 106] on div "11" at bounding box center [210, 102] width 9 height 9
type input "[DATE]"
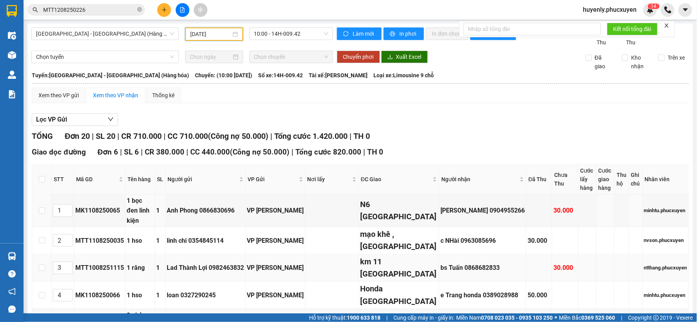
scroll to position [87, 0]
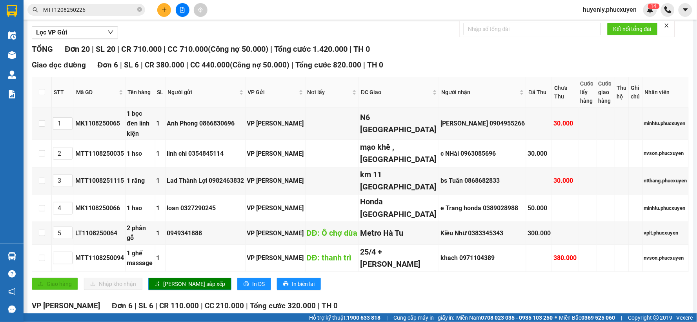
click at [46, 97] on th at bounding box center [42, 92] width 20 height 30
click at [44, 91] on input "checkbox" at bounding box center [42, 92] width 6 height 6
checkbox input "true"
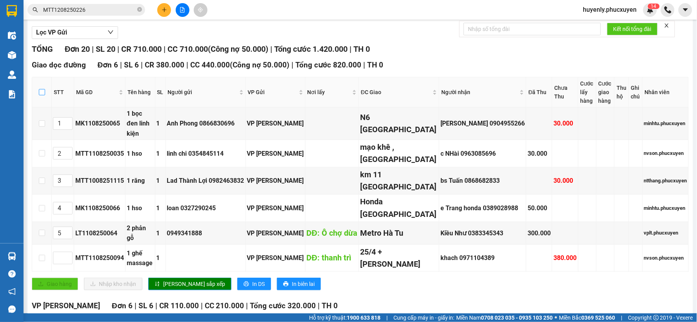
checkbox input "true"
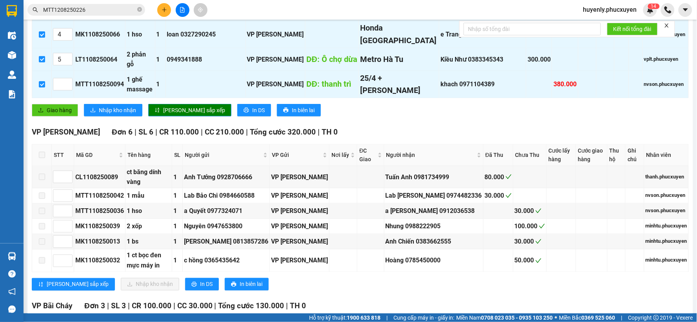
scroll to position [261, 0]
click at [62, 122] on div "[GEOGRAPHIC_DATA] dọc đường Đơn 6 | SL 6 | CR 380.000 | CC 440.000 ( Công nợ 50…" at bounding box center [360, 3] width 657 height 237
click at [62, 116] on button "Giao hàng" at bounding box center [55, 110] width 46 height 13
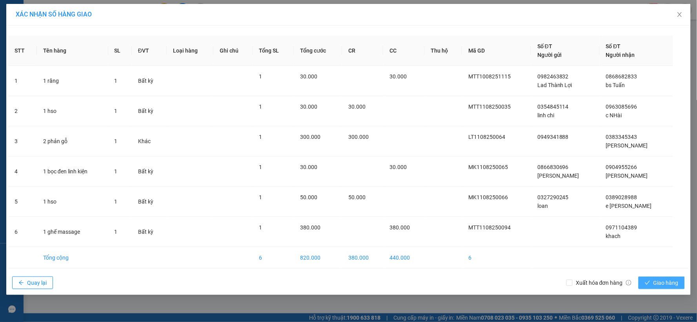
click at [627, 283] on span "Giao hàng" at bounding box center [665, 282] width 25 height 9
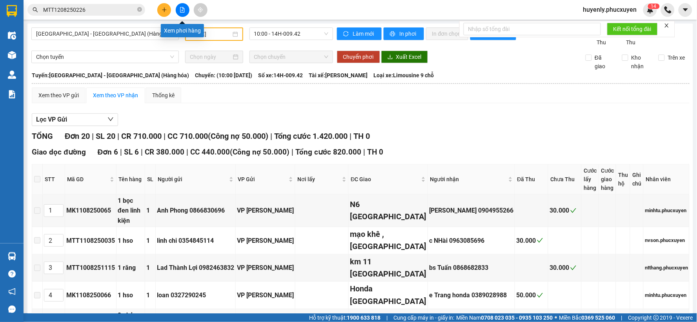
click at [155, 19] on div "Kết quả tìm kiếm ( 1 ) Bộ lọc Gửi 3 ngày gần nhất Mã ĐH Trạng thái Món hàng Thu…" at bounding box center [348, 10] width 697 height 20
click at [158, 9] on button at bounding box center [164, 10] width 14 height 14
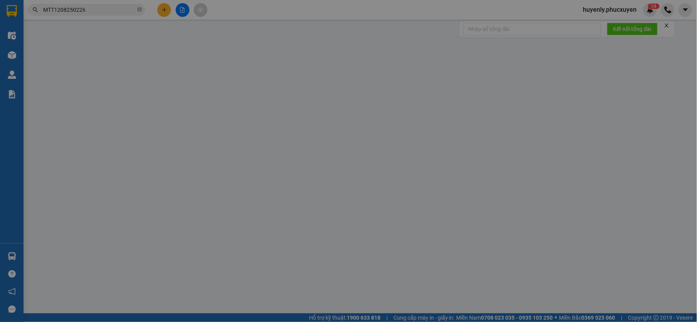
click at [159, 10] on span "Yêu cầu xuất hóa đơn điện tử" at bounding box center [133, 13] width 82 height 6
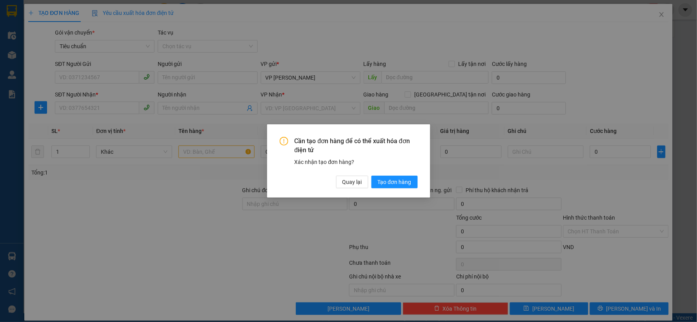
click at [401, 175] on div "Cần tạo đơn hàng để có thể xuất hóa đơn điện tử Xác nhận tạo đơn hàng? Quay lại…" at bounding box center [349, 162] width 138 height 51
drag, startPoint x: 397, startPoint y: 177, endPoint x: 179, endPoint y: 97, distance: 232.1
click at [397, 177] on button "Tạo đơn hàng" at bounding box center [394, 182] width 46 height 13
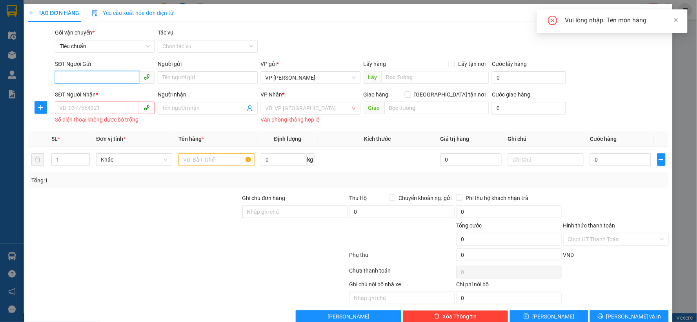
click at [108, 71] on input "SĐT Người Gửi" at bounding box center [97, 77] width 84 height 13
type input "0384705599"
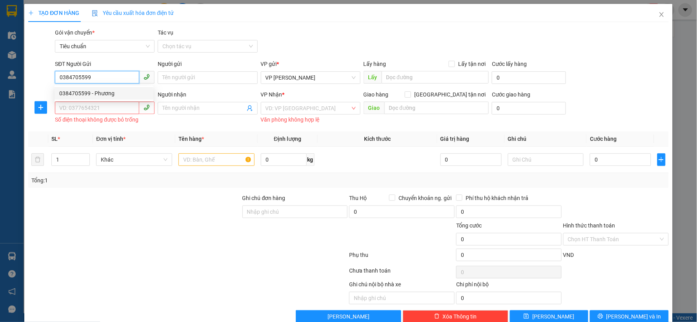
click at [109, 96] on div "0384705599 - Phương" at bounding box center [103, 93] width 89 height 9
type input "Phương"
type input "0384705599"
click at [110, 109] on input "SĐT Người Nhận *" at bounding box center [97, 108] width 84 height 13
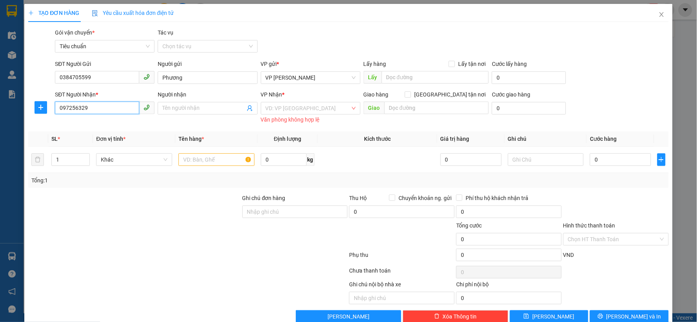
type input "0972563290"
click at [120, 122] on div "0972563290 - a đoàn" at bounding box center [103, 124] width 89 height 9
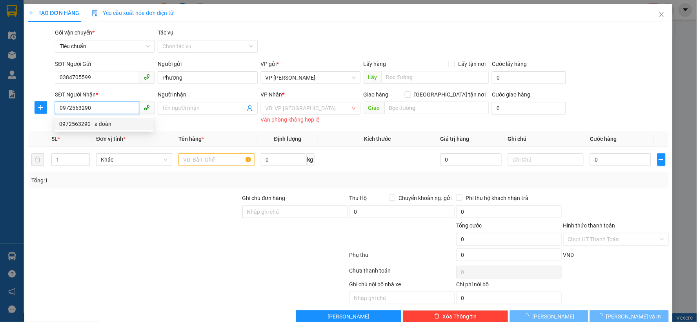
type input "a đoàn"
checkbox input "true"
type input "vinaconex, 34 láng hạ, đống đa"
type input "40.000"
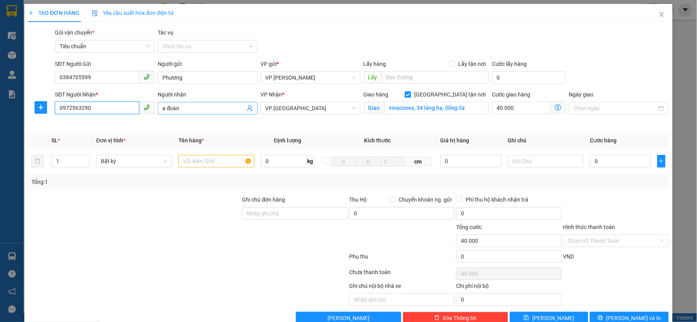
type input "0972563290"
click at [170, 111] on input "a đoàn" at bounding box center [203, 108] width 82 height 9
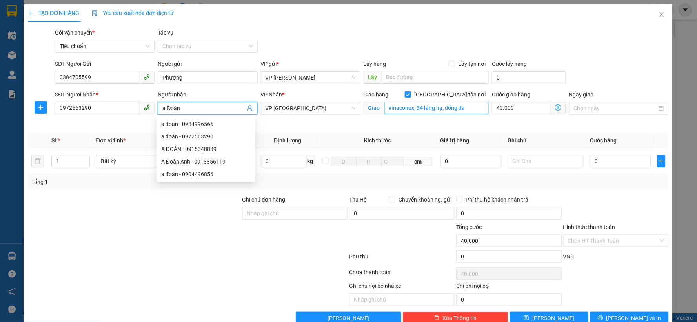
type input "a Đoàn"
click at [407, 111] on input "vinaconex, 34 láng hạ, đống đa" at bounding box center [436, 108] width 105 height 13
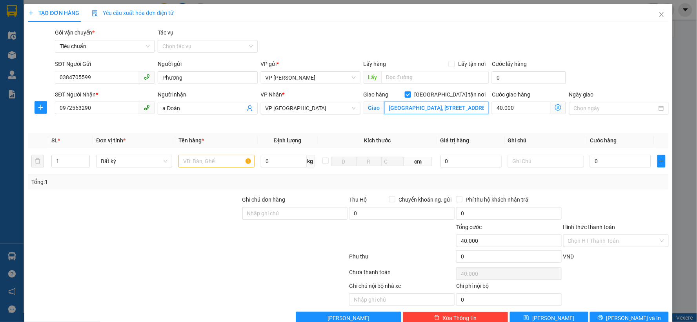
scroll to position [0, 3]
type input "[GEOGRAPHIC_DATA], [STREET_ADDRESS]"
click at [555, 106] on icon "dollar-circle" at bounding box center [558, 107] width 6 height 6
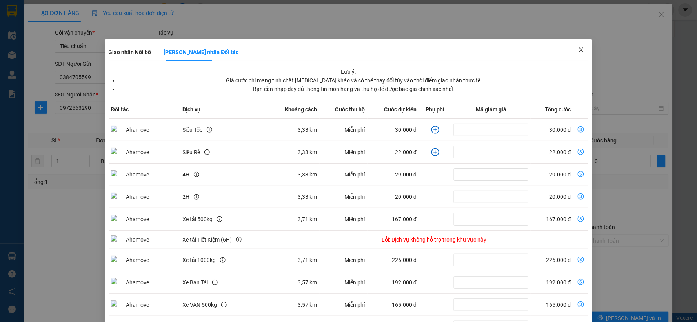
click at [584, 50] on span "Close" at bounding box center [581, 50] width 22 height 22
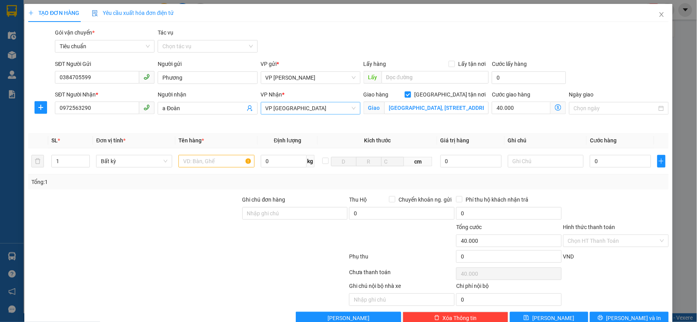
click at [314, 113] on span "VP [GEOGRAPHIC_DATA]" at bounding box center [311, 108] width 90 height 12
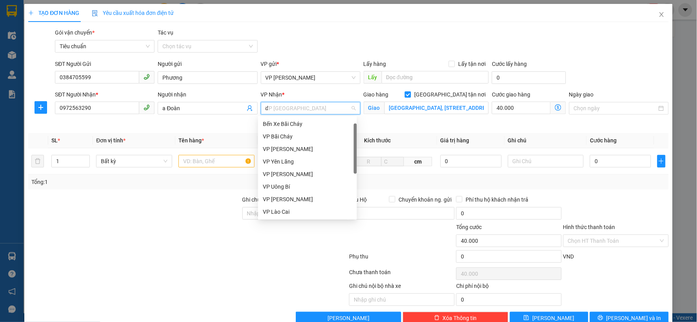
type input "dư"
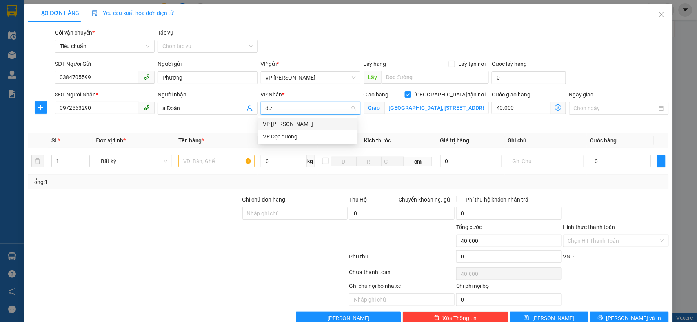
click at [308, 118] on div "VP [PERSON_NAME]" at bounding box center [307, 124] width 99 height 13
click at [555, 110] on icon "dollar-circle" at bounding box center [558, 107] width 6 height 6
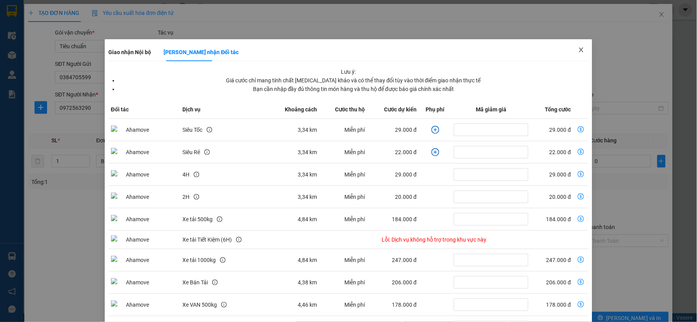
drag, startPoint x: 577, startPoint y: 45, endPoint x: 407, endPoint y: 102, distance: 179.3
click at [574, 45] on span "Close" at bounding box center [581, 50] width 22 height 22
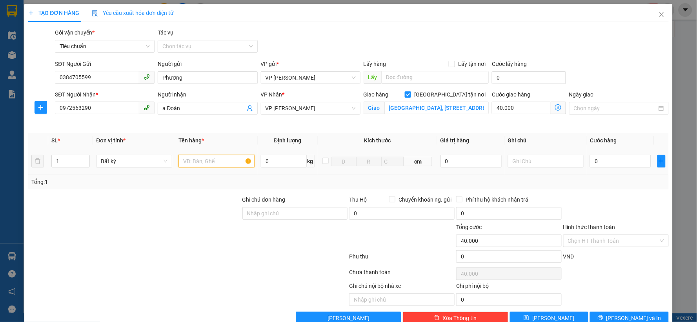
click at [221, 159] on input "text" at bounding box center [216, 161] width 76 height 13
type input "ct xanh hồ sơ"
click at [601, 158] on input "0" at bounding box center [620, 161] width 61 height 13
type input "8"
type input "40.008"
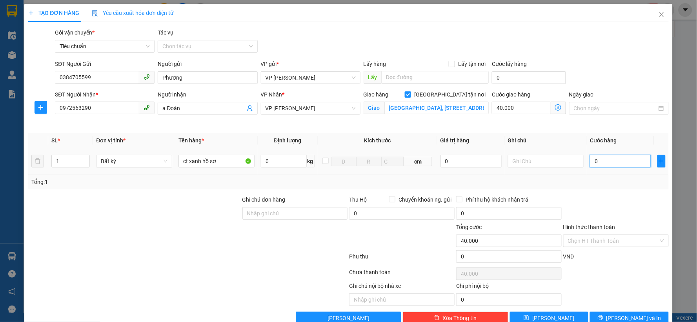
type input "40.008"
type input "80"
type input "40.080"
click at [612, 162] on input "80" at bounding box center [620, 161] width 61 height 13
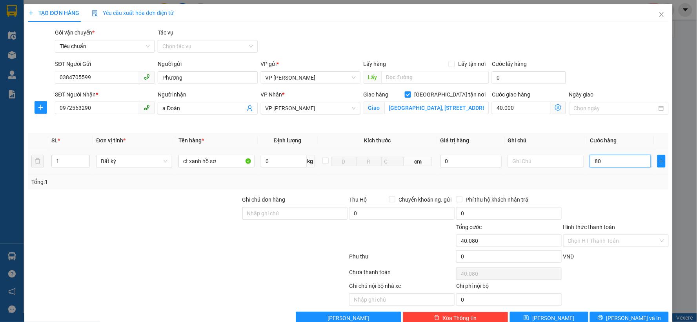
click at [612, 162] on input "80" at bounding box center [620, 161] width 61 height 13
type input "80.000"
type input "120.000"
click at [624, 209] on div at bounding box center [615, 208] width 107 height 27
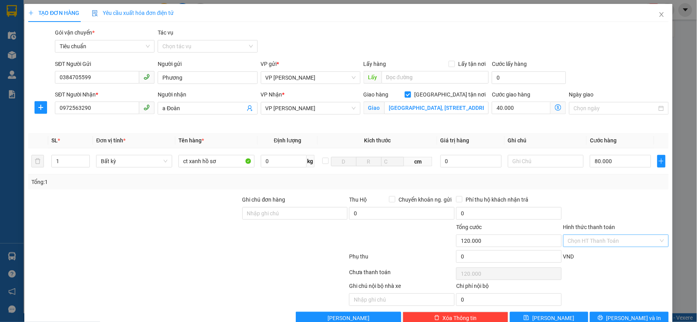
click at [604, 241] on input "Hình thức thanh toán" at bounding box center [613, 241] width 91 height 12
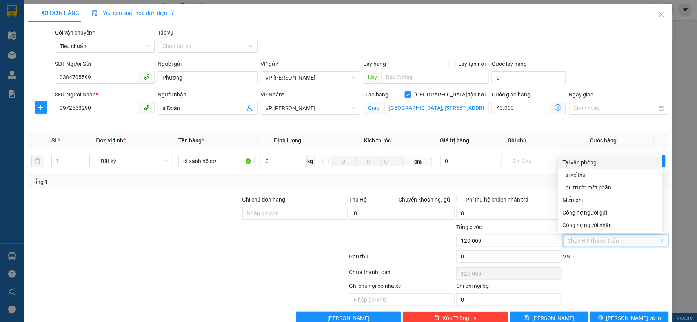
click at [600, 68] on div "SĐT Người Gửi 0384705599 Người gửi Phương VP gửi * VP [PERSON_NAME] Lấy hàng Lấ…" at bounding box center [361, 73] width 617 height 27
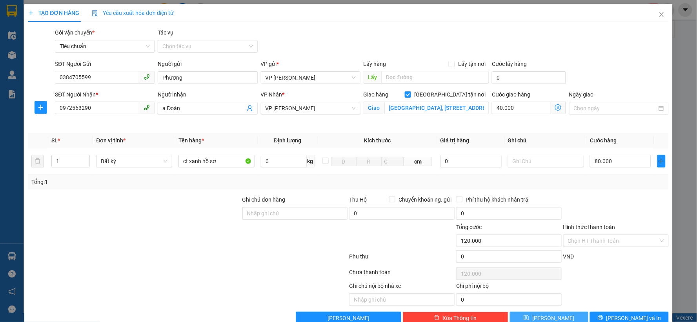
click at [561, 289] on button "[PERSON_NAME]" at bounding box center [549, 318] width 79 height 13
checkbox input "false"
type input "0"
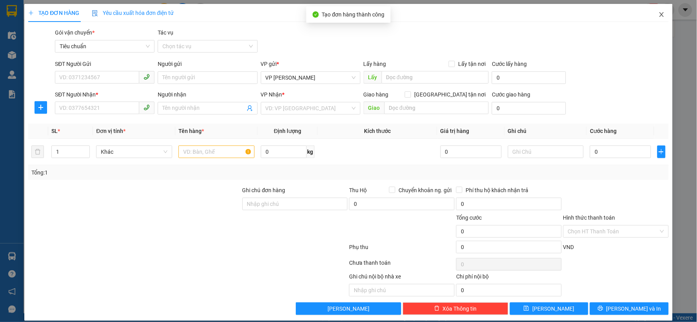
click at [627, 18] on span "Close" at bounding box center [662, 15] width 22 height 22
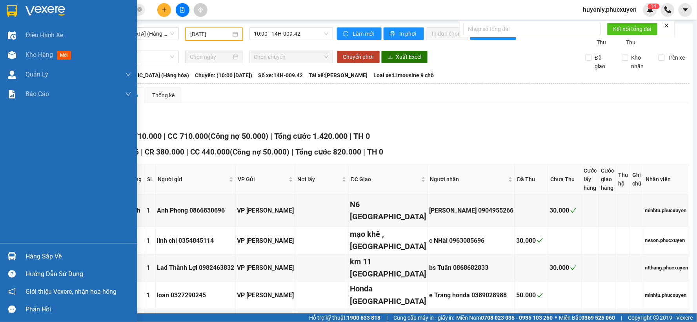
click at [18, 49] on div at bounding box center [12, 55] width 14 height 14
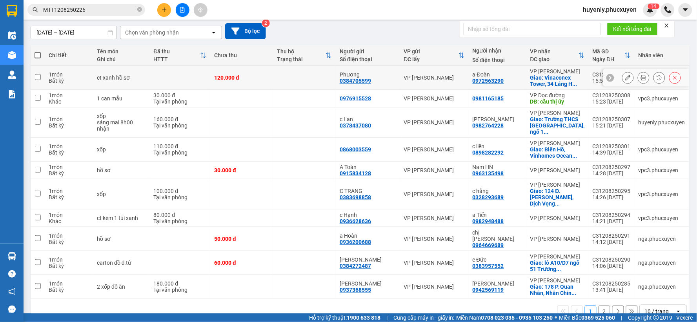
scroll to position [96, 0]
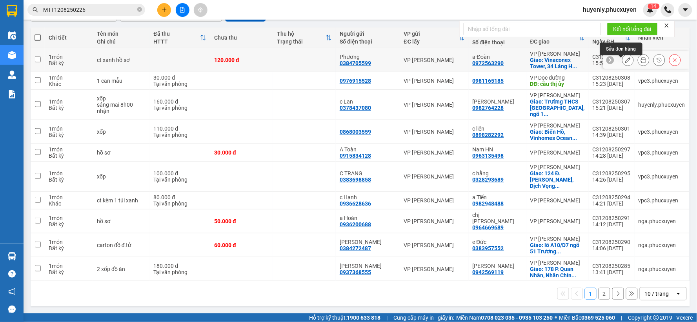
click at [625, 57] on icon at bounding box center [627, 59] width 5 height 5
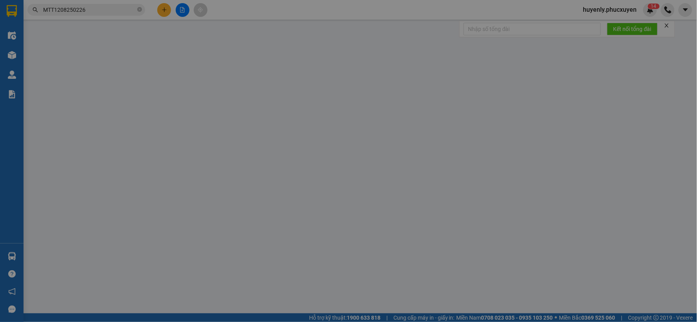
type input "0384705599"
type input "Phương"
type input "0972563290"
type input "a Đoàn"
checkbox input "true"
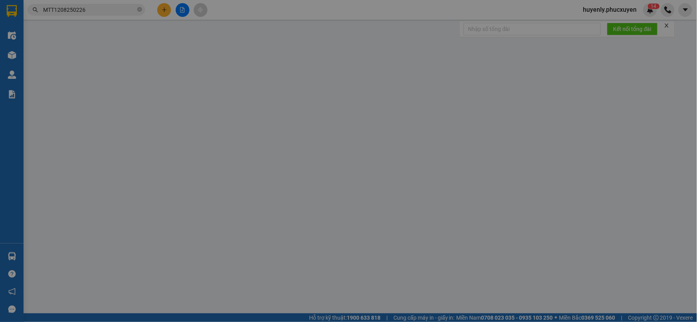
type input "[GEOGRAPHIC_DATA], [STREET_ADDRESS]"
type input "120.000"
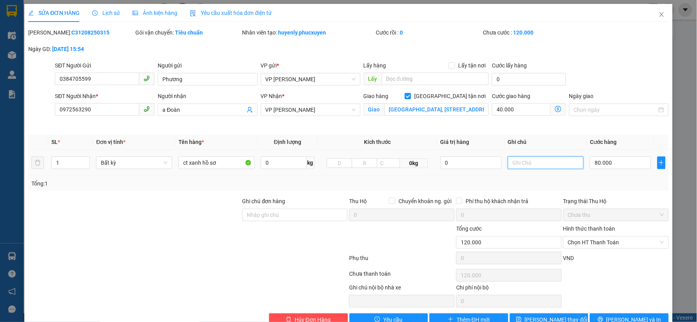
click at [526, 164] on input "text" at bounding box center [546, 162] width 76 height 13
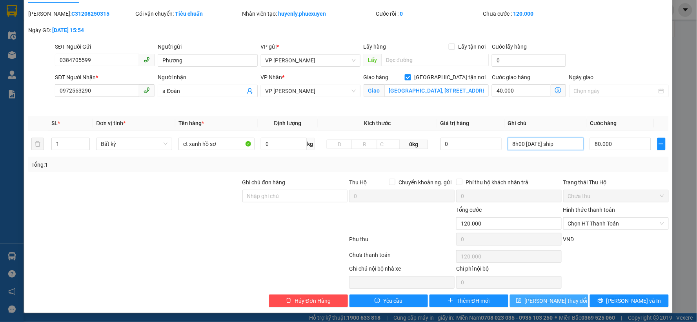
type input "8h00 [DATE] ship"
drag, startPoint x: 526, startPoint y: 304, endPoint x: 540, endPoint y: 303, distance: 14.2
click at [522, 289] on span "save" at bounding box center [518, 301] width 5 height 6
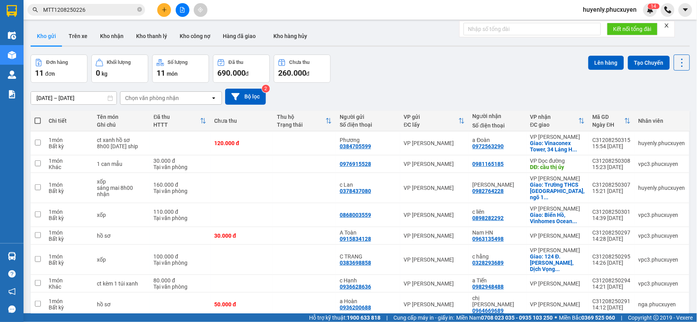
click at [92, 16] on div "Kết quả tìm kiếm ( 1 ) Bộ lọc Gửi 3 ngày gần nhất Mã ĐH Trạng thái Món hàng Thu…" at bounding box center [76, 10] width 153 height 14
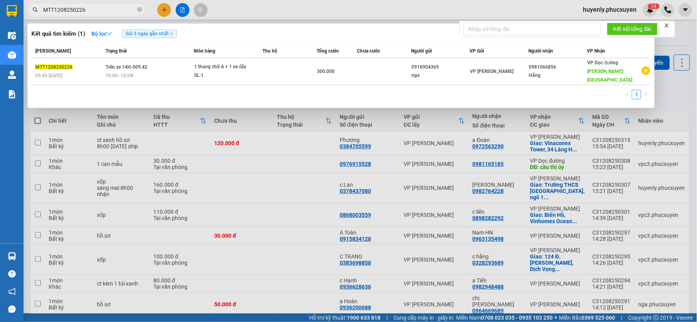
click at [91, 7] on input "MTT1208250226" at bounding box center [89, 9] width 93 height 9
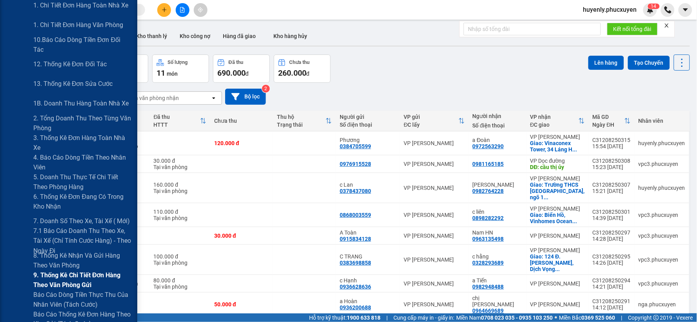
scroll to position [218, 0]
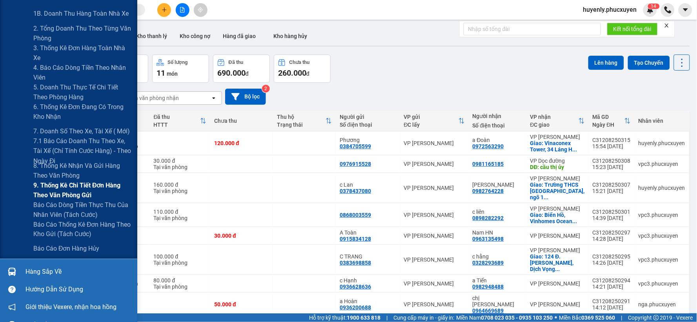
click at [61, 188] on span "9. Thống kê chi tiết đơn hàng theo văn phòng gửi" at bounding box center [82, 190] width 98 height 20
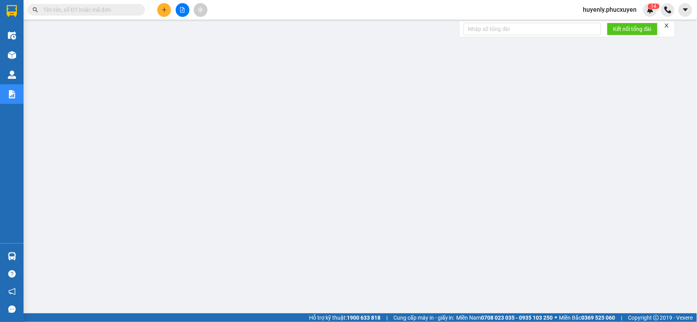
drag, startPoint x: 118, startPoint y: 12, endPoint x: 110, endPoint y: 9, distance: 8.3
click at [118, 12] on input "text" at bounding box center [89, 9] width 93 height 9
paste input "MTT1008251107"
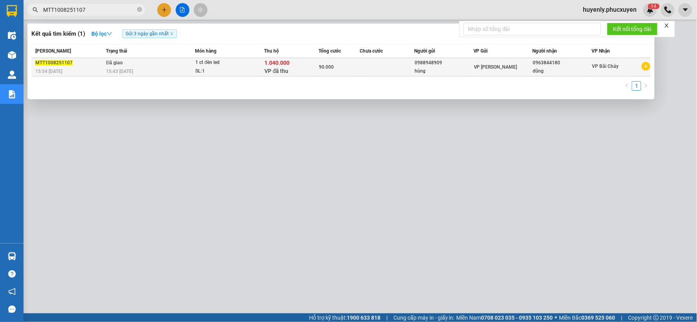
type input "MTT1008251107"
click at [273, 63] on span "1.040.000" at bounding box center [277, 63] width 25 height 6
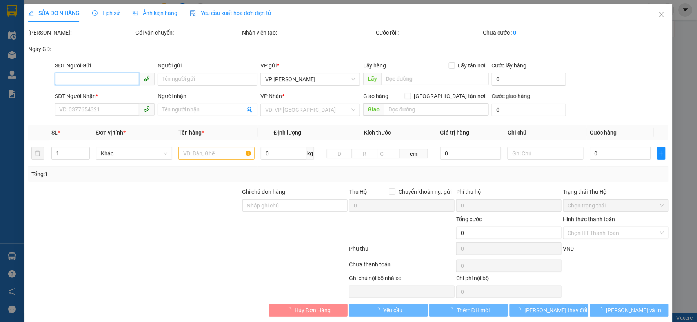
type input "0988948909"
type input "hùng"
type input "0963844180"
type input "dũng"
type input "237848/ abc bank/ ng văn hùng"
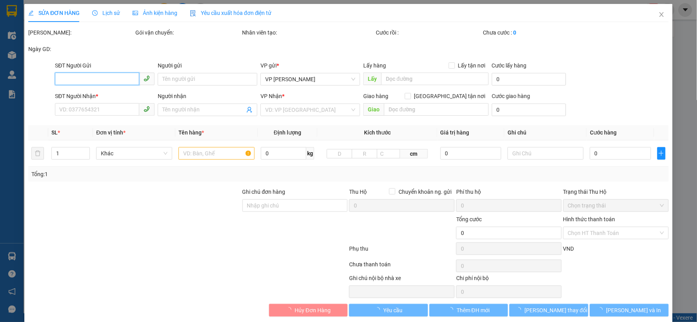
type input "1.040.000"
type input "90.000"
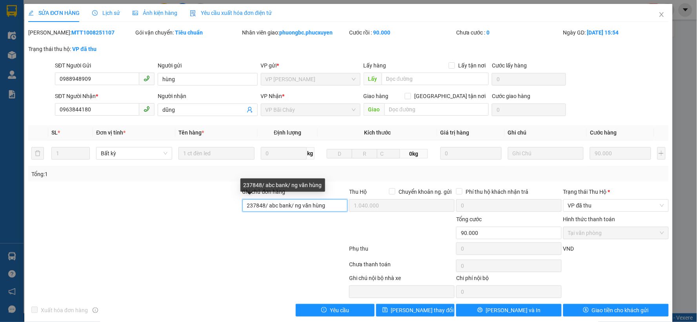
click at [287, 206] on input "237848/ abc bank/ ng văn hùng" at bounding box center [295, 205] width 106 height 13
click at [287, 207] on input "237848/ abc bank/ ng văn hùng" at bounding box center [295, 205] width 106 height 13
click at [287, 210] on input "237848/ abc bank/ ng văn hùng" at bounding box center [295, 205] width 106 height 13
click at [287, 206] on input "237848/ abc bank/ ng văn hùng" at bounding box center [295, 205] width 106 height 13
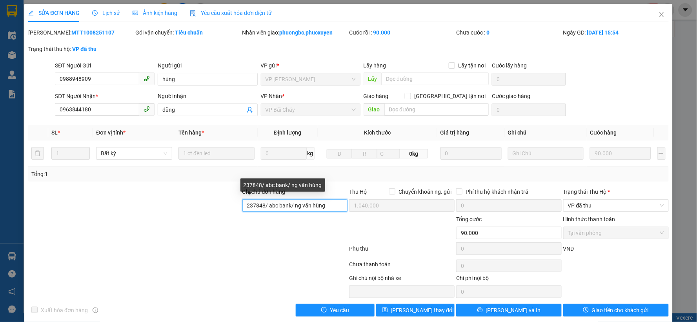
click at [267, 206] on input "237848/ abc bank/ ng văn hùng" at bounding box center [295, 205] width 106 height 13
click at [272, 208] on input "237848/ abc bank/ ng văn hùng" at bounding box center [295, 205] width 106 height 13
click at [279, 206] on input "237848/ abc bank/ ng văn hùng" at bounding box center [295, 205] width 106 height 13
click at [587, 206] on span "VP đã thu" at bounding box center [616, 206] width 96 height 12
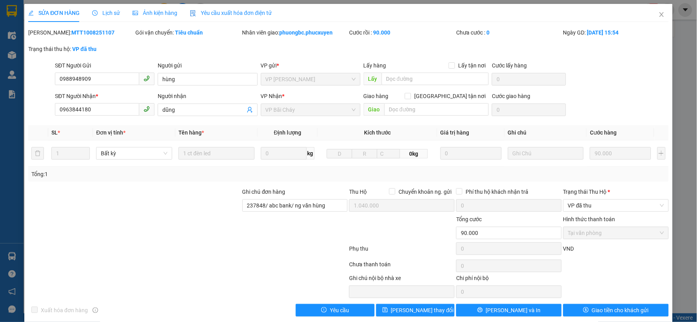
click at [586, 178] on div "Tổng: 1" at bounding box center [348, 174] width 640 height 15
click at [581, 210] on span "VP đã thu" at bounding box center [616, 206] width 96 height 12
click at [566, 181] on div "Tổng: 1" at bounding box center [348, 174] width 640 height 15
click at [119, 76] on input "0988948909" at bounding box center [97, 79] width 84 height 13
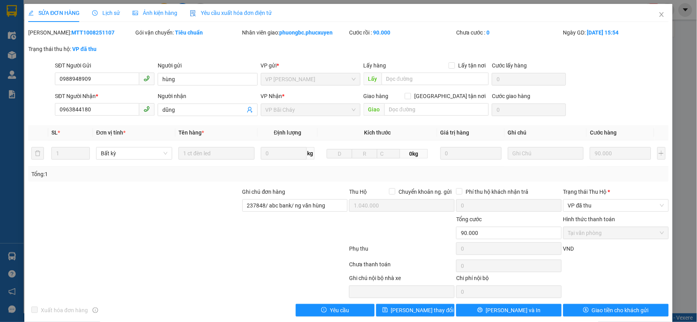
click at [165, 61] on div "Người gửi" at bounding box center [208, 65] width 100 height 9
click at [165, 73] on input "hùng" at bounding box center [208, 79] width 100 height 13
click at [206, 111] on input "dũng" at bounding box center [203, 110] width 82 height 9
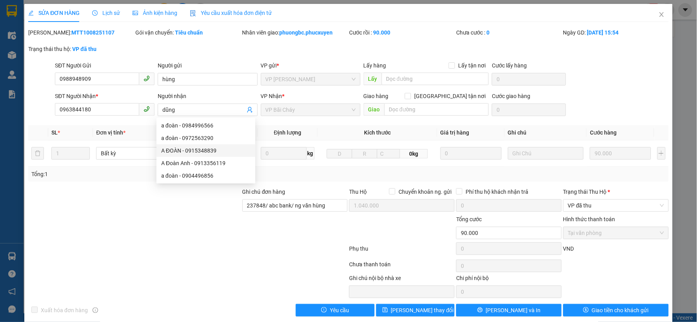
click at [305, 175] on div "Tổng: 1" at bounding box center [348, 174] width 634 height 9
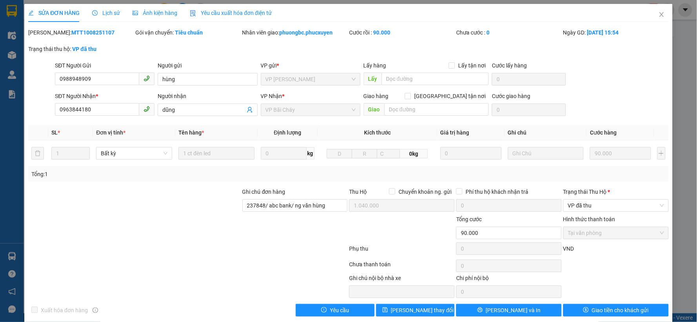
drag, startPoint x: 291, startPoint y: 213, endPoint x: 291, endPoint y: 208, distance: 5.1
click at [291, 213] on div "Ghi chú đơn hàng 237848/ abc bank/ ng văn hùng" at bounding box center [295, 200] width 106 height 27
click at [292, 189] on div "Ghi chú đơn hàng" at bounding box center [295, 193] width 106 height 12
click at [289, 203] on input "237848/ abc bank/ ng văn hùng" at bounding box center [295, 205] width 106 height 13
click at [288, 203] on input "237848/ abc bank/ ng văn hùng" at bounding box center [295, 205] width 106 height 13
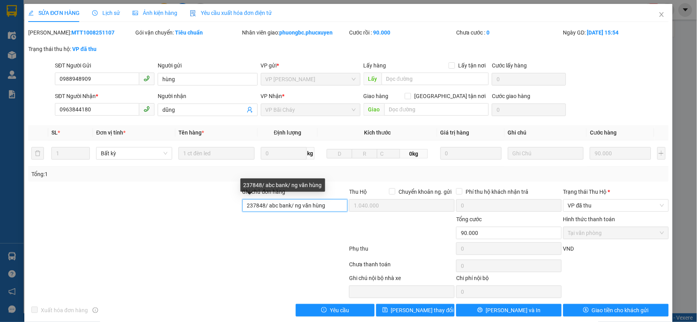
click at [288, 203] on input "237848/ abc bank/ ng văn hùng" at bounding box center [295, 205] width 106 height 13
click at [289, 206] on input "237848/ abc bank/ ng văn hùng" at bounding box center [295, 205] width 106 height 13
click at [287, 210] on input "237848/ abc bank/ ng văn hùng" at bounding box center [295, 205] width 106 height 13
click at [264, 212] on div "Ghi chú đơn hàng 237848/ abc bank/ ng văn hùng" at bounding box center [295, 200] width 106 height 27
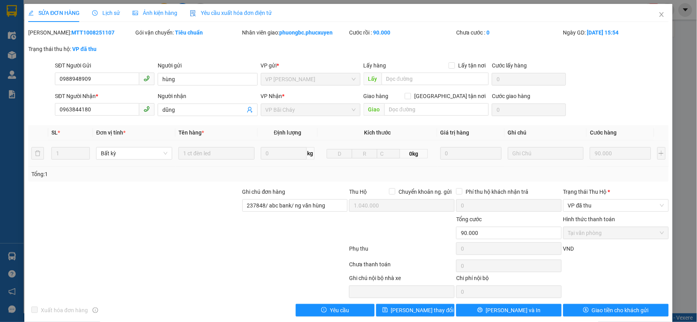
click at [406, 155] on span "0kg" at bounding box center [414, 153] width 28 height 9
click at [411, 163] on td "0kg" at bounding box center [378, 153] width 120 height 26
click at [192, 83] on input "hùng" at bounding box center [208, 79] width 100 height 13
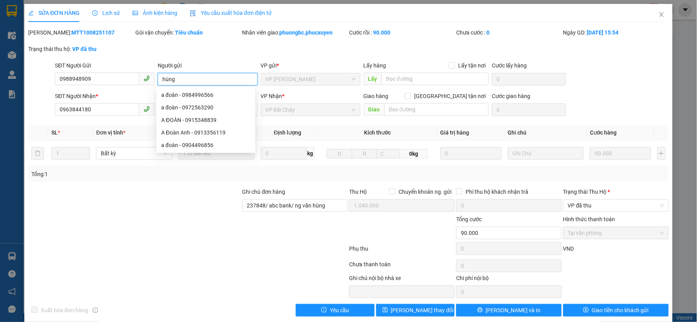
click at [198, 81] on input "hùng" at bounding box center [208, 79] width 100 height 13
click at [197, 53] on div "Trạng thái thu hộ: VP đã thu" at bounding box center [348, 53] width 642 height 16
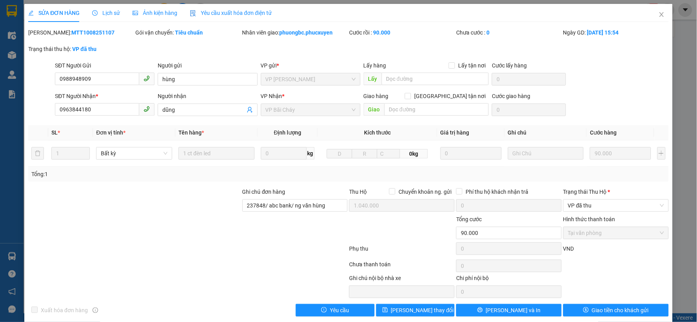
click at [191, 29] on b "Tiêu chuẩn" at bounding box center [189, 32] width 28 height 6
click at [180, 29] on b "Tiêu chuẩn" at bounding box center [189, 32] width 28 height 6
drag, startPoint x: 277, startPoint y: 33, endPoint x: 335, endPoint y: 30, distance: 58.1
click at [335, 30] on div "Nhân viên giao: [PERSON_NAME].phucxuyen" at bounding box center [295, 32] width 106 height 9
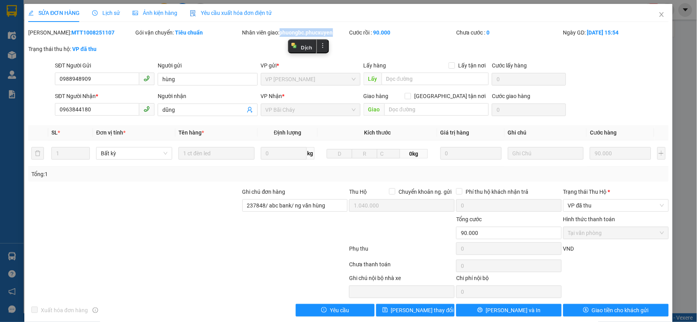
click at [335, 36] on div "Nhân viên giao: [PERSON_NAME].phucxuyen" at bounding box center [295, 32] width 106 height 9
click at [627, 14] on icon "close" at bounding box center [661, 14] width 6 height 6
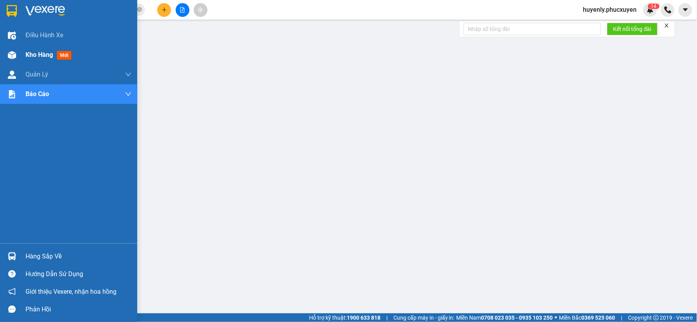
click at [22, 56] on div "Kho hàng mới" at bounding box center [68, 55] width 137 height 20
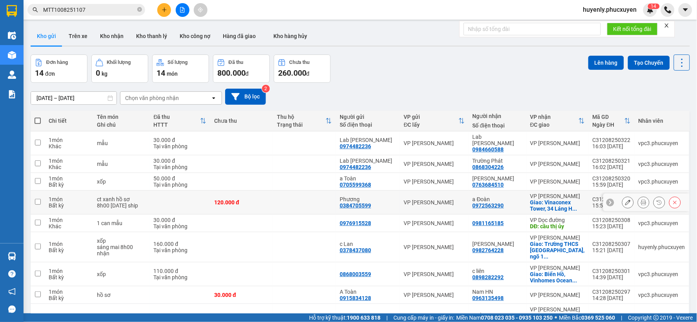
click at [625, 200] on icon at bounding box center [627, 202] width 5 height 5
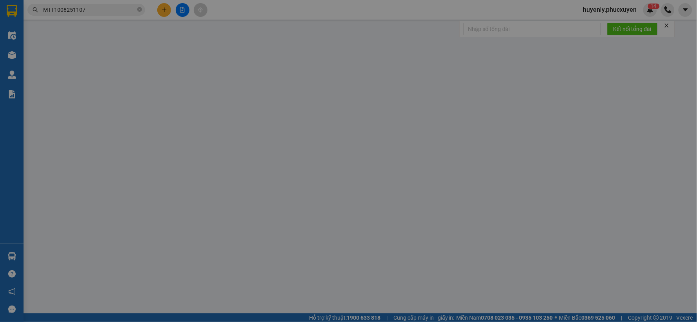
type input "0384705599"
type input "Phương"
type input "0972563290"
type input "a Đoàn"
checkbox input "true"
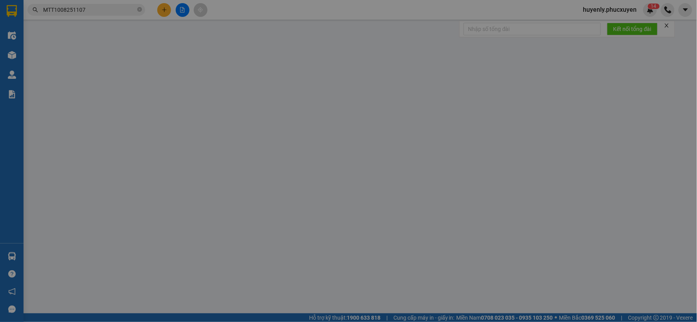
type input "[GEOGRAPHIC_DATA], [STREET_ADDRESS]"
type input "120.000"
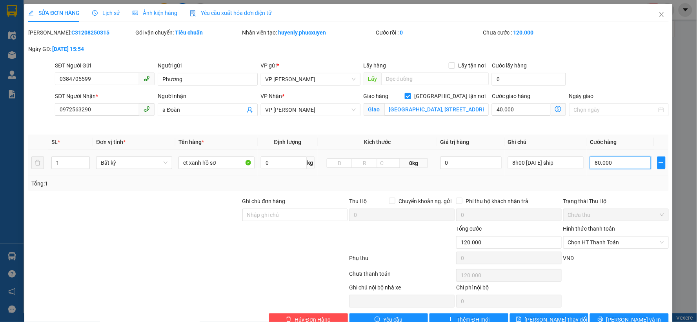
click at [613, 167] on input "80.000" at bounding box center [620, 162] width 61 height 13
type input "4"
type input "40.004"
type input "40"
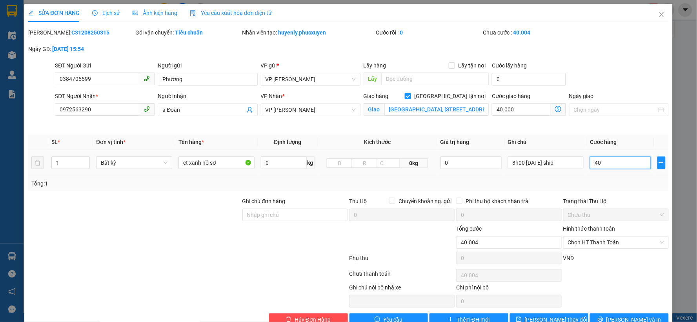
type input "40.040"
type input "40"
type input "80.000"
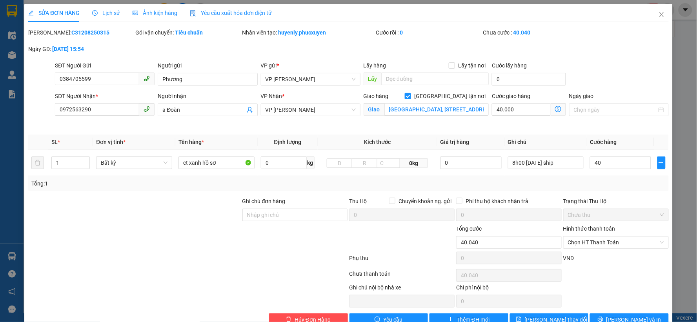
type input "40.000"
click at [608, 189] on div "Tổng: 1" at bounding box center [348, 183] width 640 height 15
drag, startPoint x: 548, startPoint y: 318, endPoint x: 574, endPoint y: 265, distance: 59.5
click at [548, 289] on span "[PERSON_NAME] thay đổi" at bounding box center [556, 319] width 63 height 9
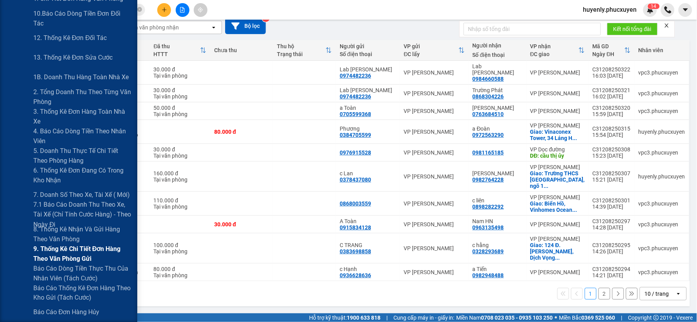
scroll to position [87, 0]
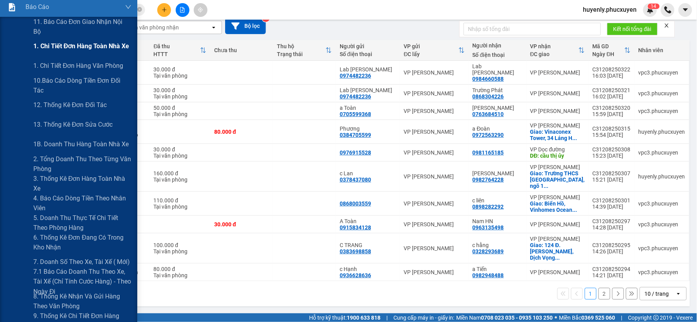
click at [65, 51] on div "1. Chi tiết đơn hàng toàn nhà xe" at bounding box center [82, 46] width 98 height 20
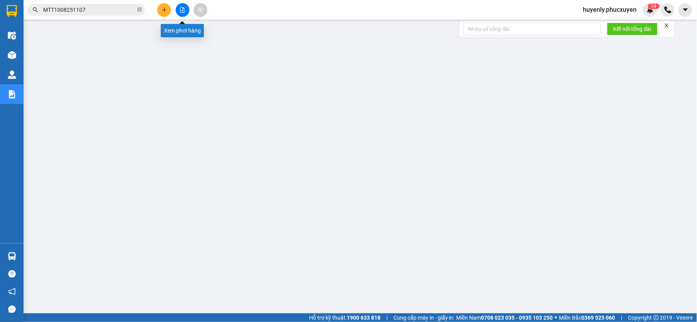
click at [182, 12] on icon "file-add" at bounding box center [182, 9] width 4 height 5
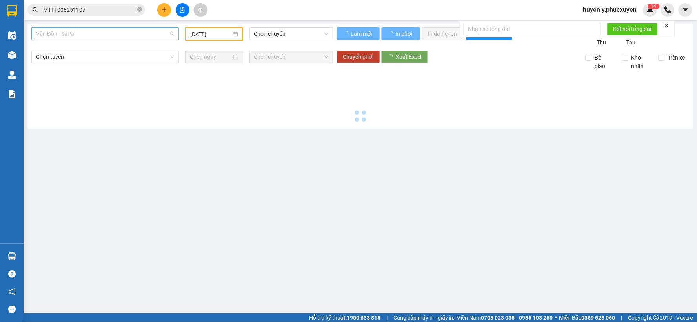
click at [113, 33] on span "Vân Đồn - SaPa" at bounding box center [105, 34] width 138 height 12
type input "h"
type input "[DATE]"
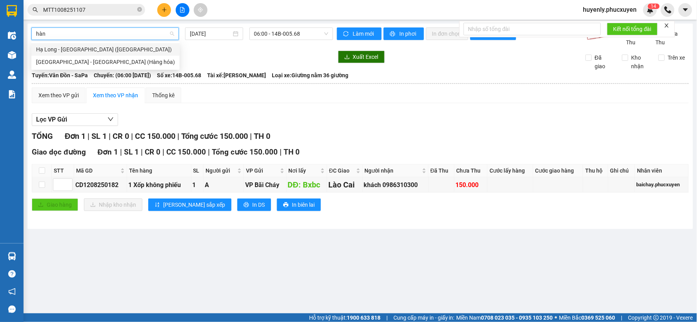
type input "hàng"
click at [102, 58] on div "[GEOGRAPHIC_DATA] - [GEOGRAPHIC_DATA] (Hàng hóa)" at bounding box center [105, 62] width 139 height 9
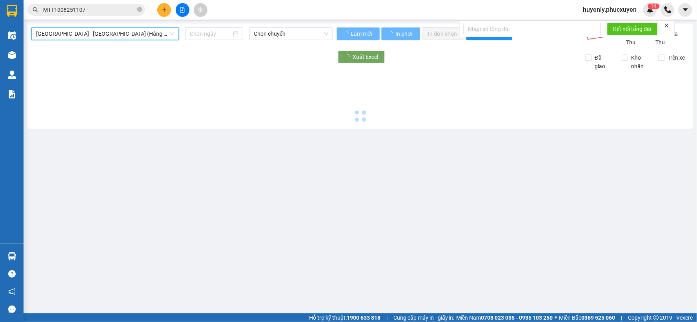
type input "[DATE]"
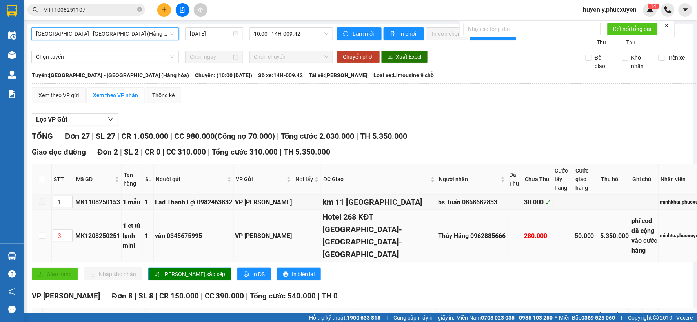
click at [87, 235] on td "MK1208250251" at bounding box center [97, 236] width 47 height 52
copy div "MK1208250251"
click at [107, 5] on input "MTT1008251107" at bounding box center [89, 9] width 93 height 9
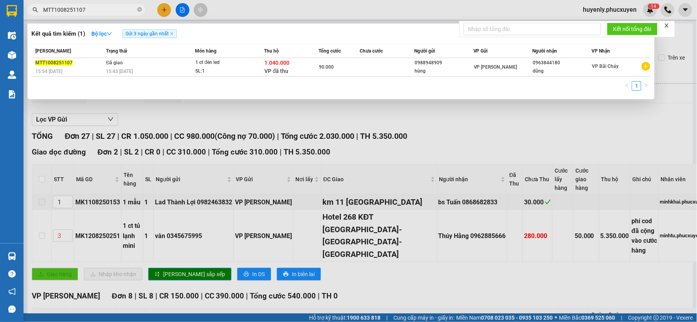
click at [107, 5] on input "MTT1008251107" at bounding box center [89, 9] width 93 height 9
paste input "K1208250251"
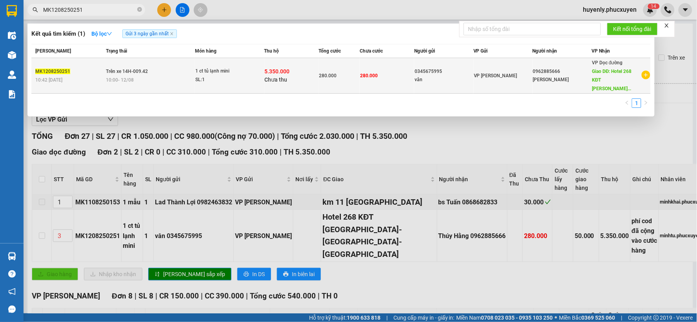
type input "MK1208250251"
click at [270, 68] on span "5.350.000" at bounding box center [277, 71] width 25 height 6
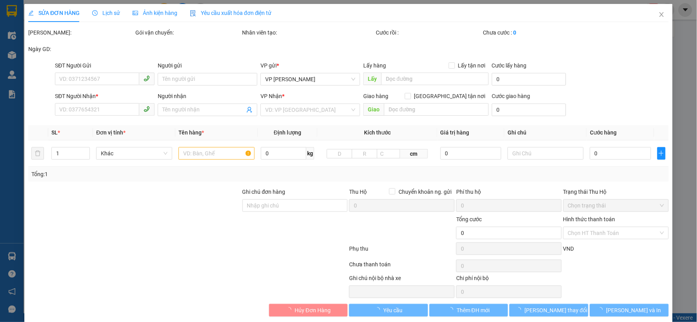
type input "0345675995"
type input "vân"
type input "0962885666"
type input "[PERSON_NAME]"
type input "Hotel 268 KĐT [GEOGRAPHIC_DATA]- [GEOGRAPHIC_DATA]- [GEOGRAPHIC_DATA]"
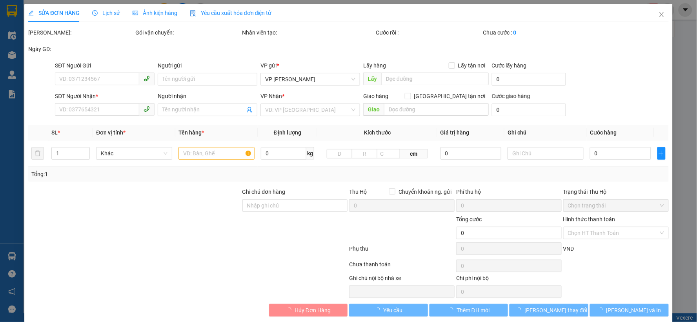
type input "50.000"
type input "280.000"
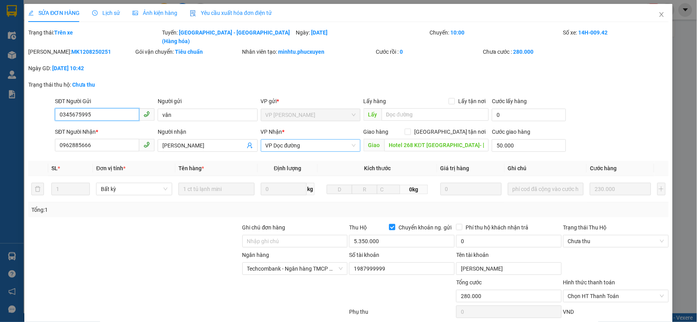
click at [304, 140] on span "VP Dọc đường" at bounding box center [311, 146] width 90 height 12
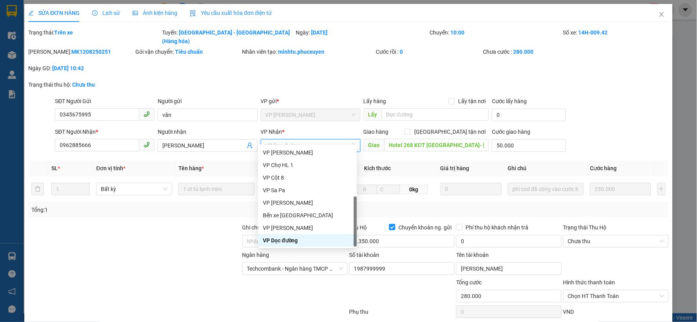
type input "t"
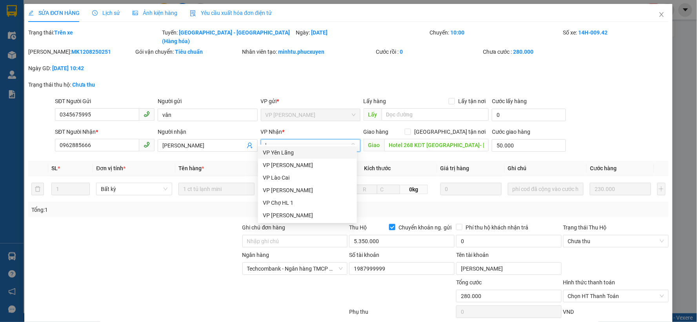
type input "lo"
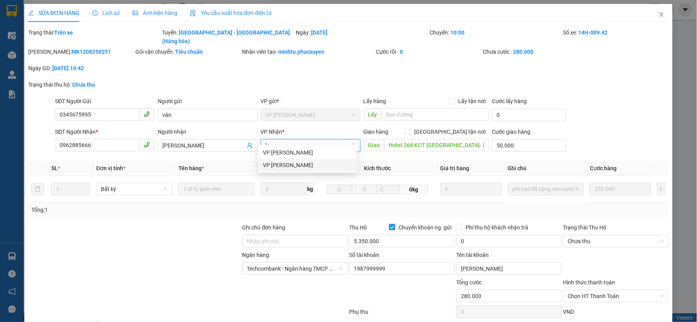
click at [291, 161] on div "VP [PERSON_NAME]" at bounding box center [307, 165] width 89 height 9
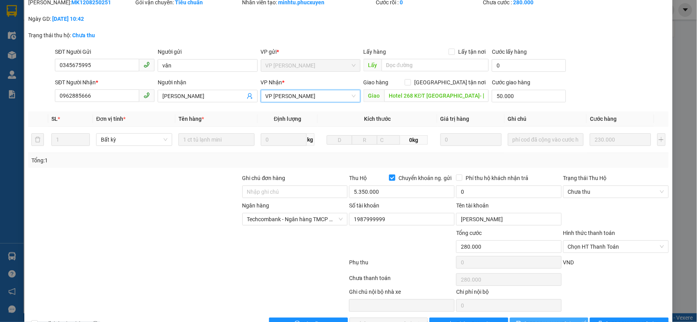
scroll to position [64, 0]
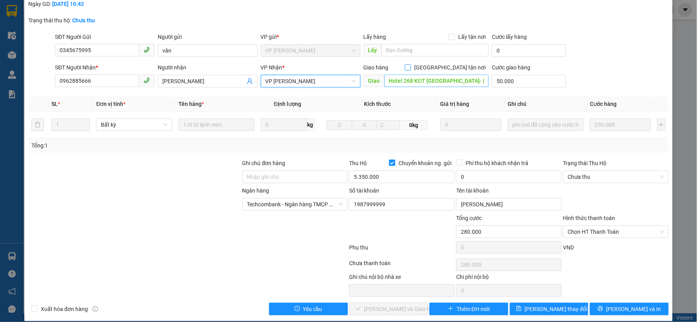
drag, startPoint x: 447, startPoint y: 58, endPoint x: 444, endPoint y: 67, distance: 9.7
click at [410, 64] on input "[GEOGRAPHIC_DATA] tận nơi" at bounding box center [407, 66] width 5 height 5
checkbox input "true"
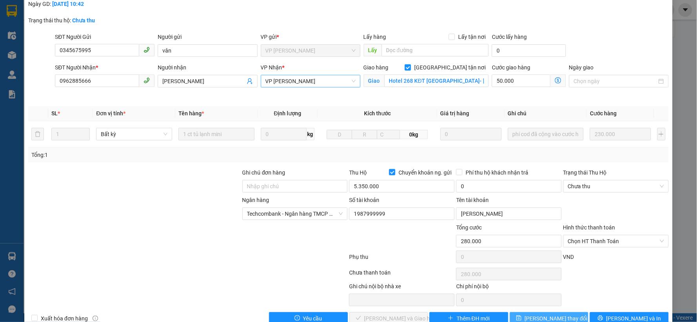
drag, startPoint x: 523, startPoint y: 312, endPoint x: 523, endPoint y: 280, distance: 31.8
click at [523, 289] on button "[PERSON_NAME] thay đổi" at bounding box center [549, 318] width 79 height 13
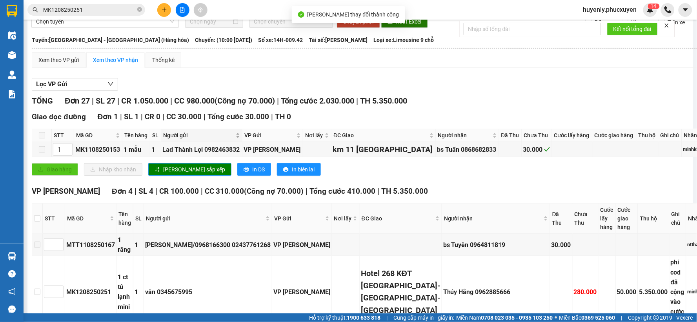
scroll to position [44, 0]
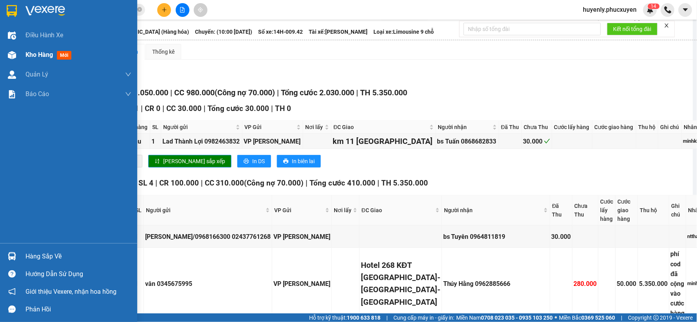
click at [34, 53] on span "Kho hàng" at bounding box center [38, 54] width 27 height 7
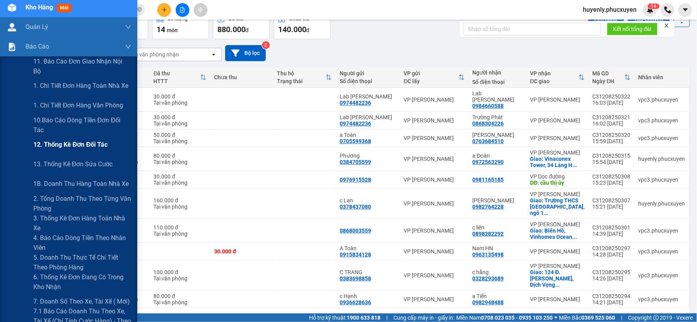
scroll to position [44, 0]
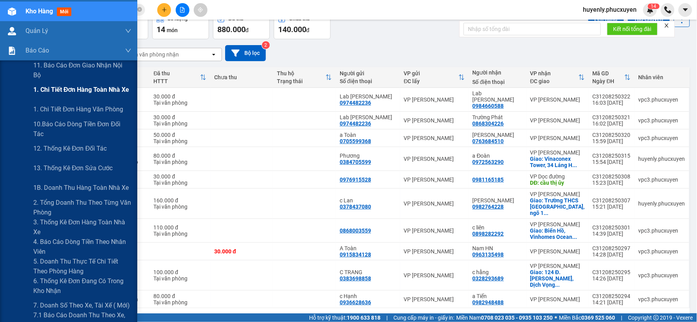
click at [61, 89] on span "1. Chi tiết đơn hàng toàn nhà xe" at bounding box center [81, 90] width 96 height 10
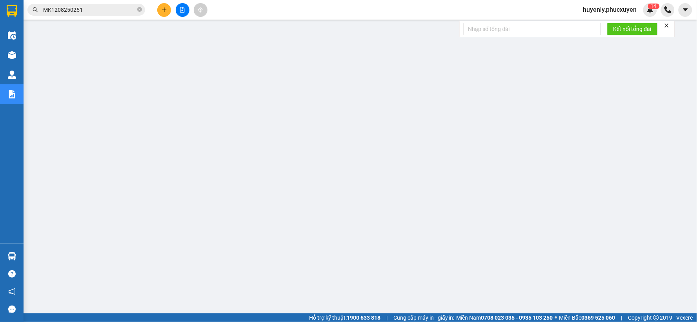
click at [97, 10] on input "MK1208250251" at bounding box center [89, 9] width 93 height 9
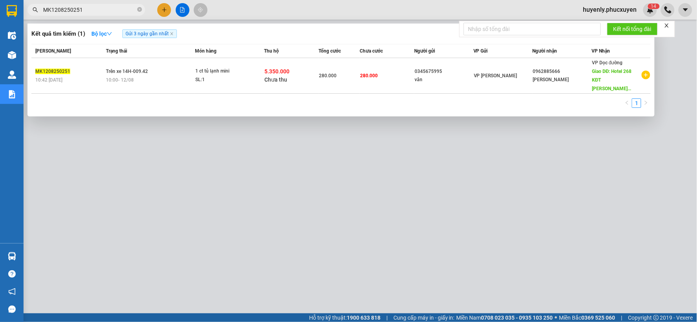
click at [97, 10] on input "MK1208250251" at bounding box center [89, 9] width 93 height 9
paste input "TT1108250123"
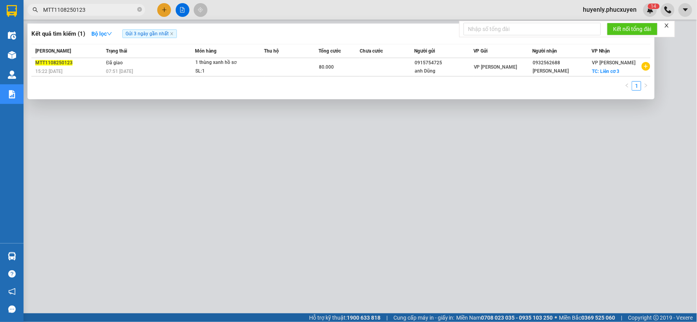
type input "MTT1108250123"
click at [267, 158] on div at bounding box center [348, 161] width 697 height 322
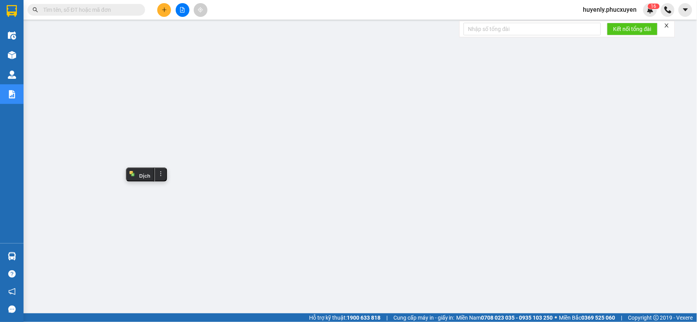
click at [111, 10] on input "text" at bounding box center [89, 9] width 93 height 9
paste input "C31108250003"
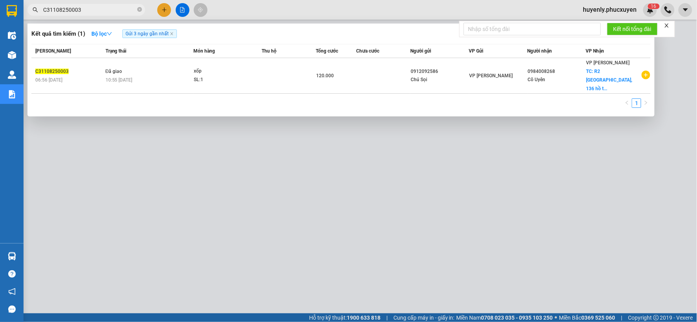
click at [311, 186] on div at bounding box center [348, 161] width 697 height 322
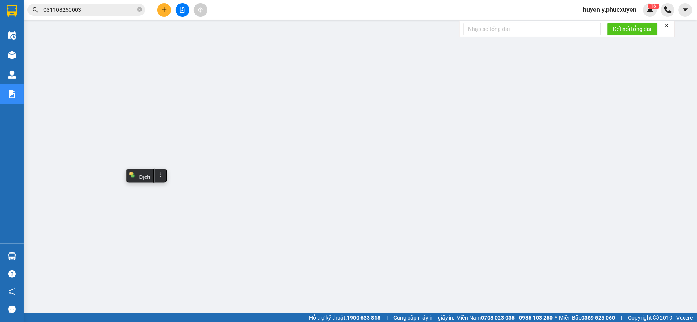
click at [116, 11] on input "C31108250003" at bounding box center [89, 9] width 93 height 9
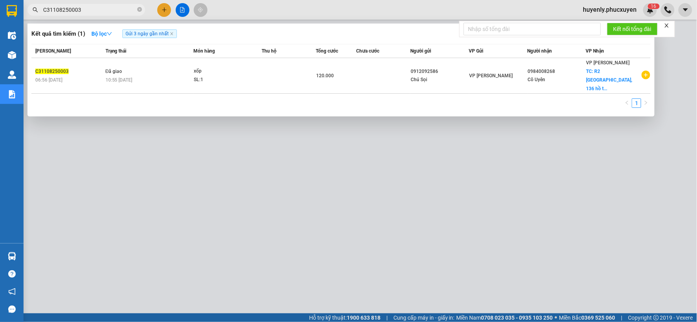
click at [116, 11] on input "C31108250003" at bounding box center [89, 9] width 93 height 9
paste input "9"
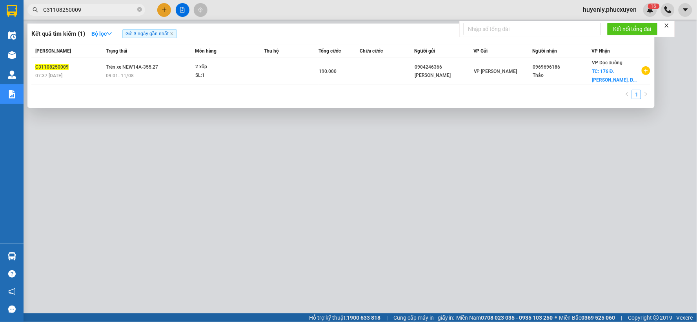
click at [289, 195] on div at bounding box center [348, 161] width 697 height 322
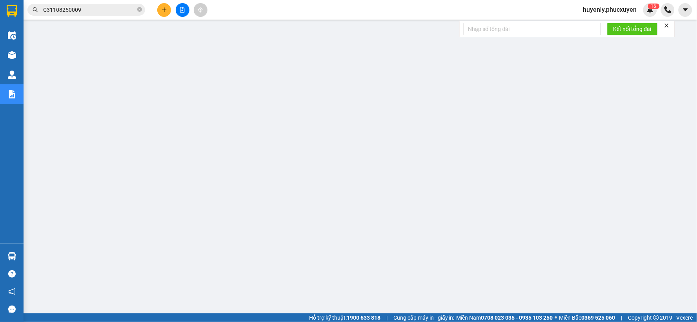
click at [111, 9] on input "C31108250009" at bounding box center [89, 9] width 93 height 9
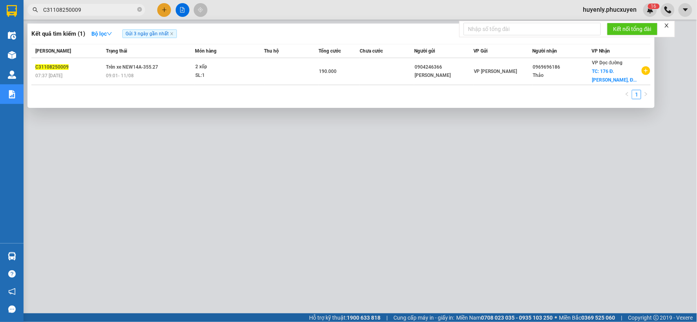
click at [111, 9] on input "C31108250009" at bounding box center [89, 9] width 93 height 9
paste input "44"
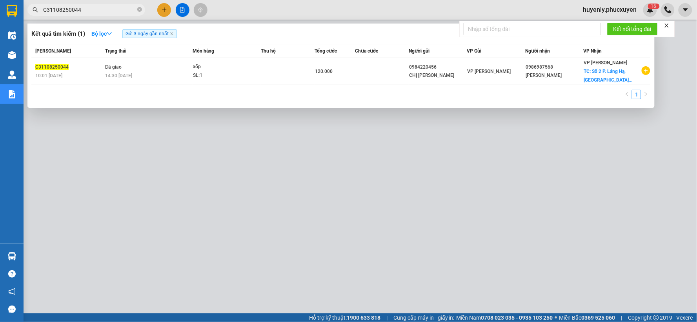
click at [222, 177] on div at bounding box center [348, 161] width 697 height 322
click at [110, 9] on input "C31108250044" at bounding box center [89, 9] width 93 height 9
paste input "52"
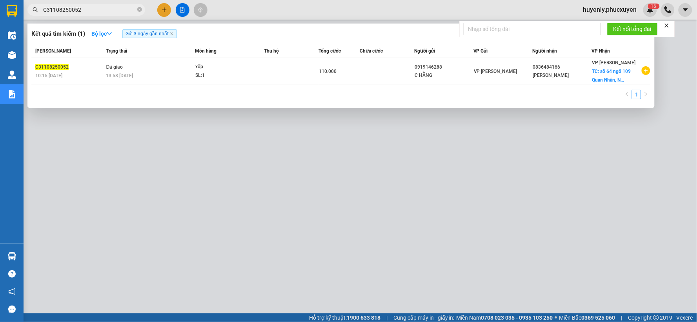
click at [229, 171] on div at bounding box center [348, 161] width 697 height 322
click at [96, 6] on input "C31108250052" at bounding box center [89, 9] width 93 height 9
paste input "MTT1008251113"
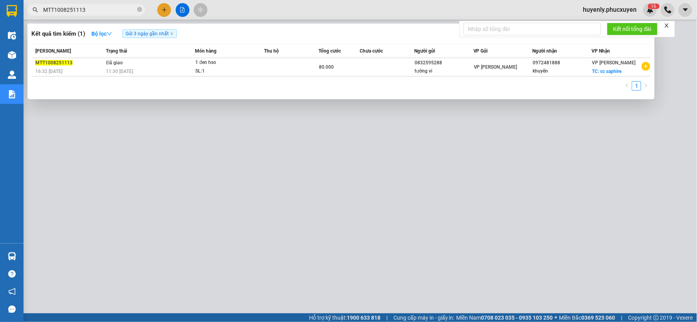
click at [210, 169] on div at bounding box center [348, 161] width 697 height 322
click at [113, 13] on input "MTT1008251113" at bounding box center [89, 9] width 93 height 9
paste input "C3110825009"
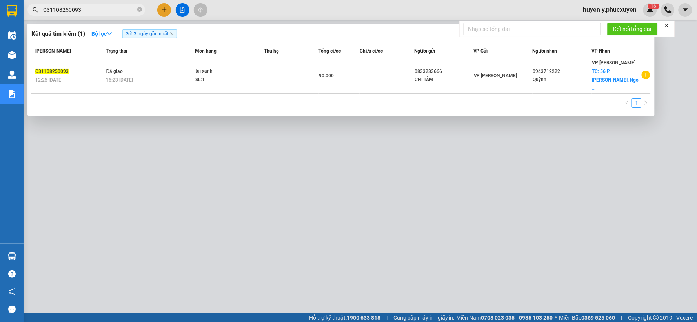
click at [207, 183] on div at bounding box center [348, 161] width 697 height 322
click at [108, 13] on input "C31108250093" at bounding box center [89, 9] width 93 height 9
paste input "10"
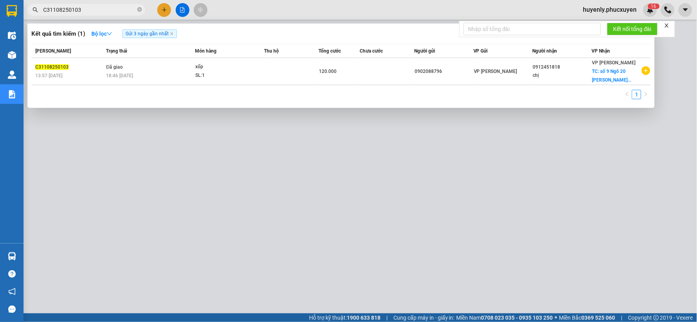
click at [276, 156] on div at bounding box center [348, 161] width 697 height 322
click at [118, 10] on input "C31108250103" at bounding box center [89, 9] width 93 height 9
click at [117, 10] on input "C31108250103" at bounding box center [89, 9] width 93 height 9
paste input "49"
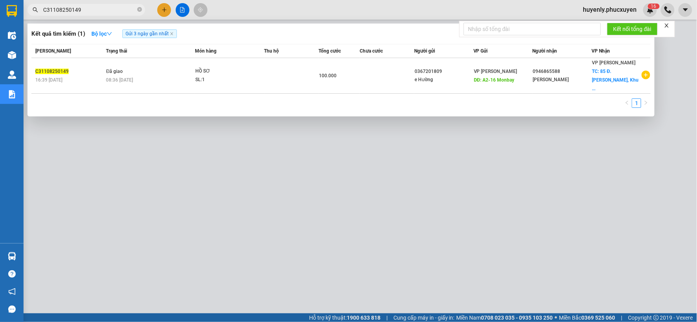
type input "C31108250149"
click at [477, 275] on div at bounding box center [348, 161] width 697 height 322
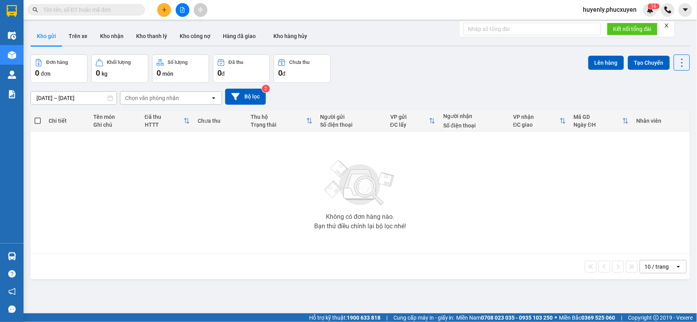
click at [115, 11] on input "text" at bounding box center [89, 9] width 93 height 9
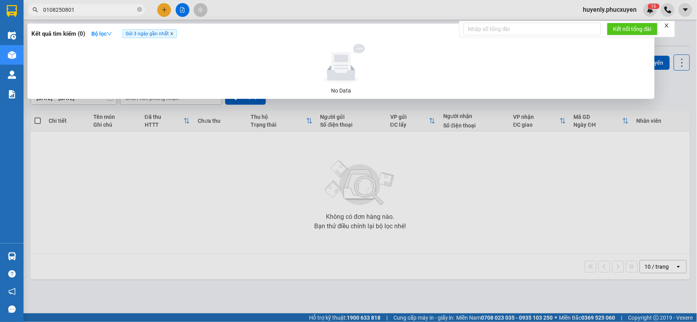
type input "0108250801"
click at [174, 33] on icon "close" at bounding box center [172, 34] width 4 height 4
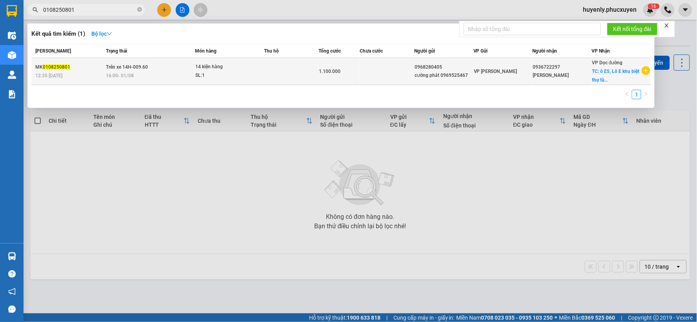
click at [315, 73] on td at bounding box center [291, 71] width 55 height 27
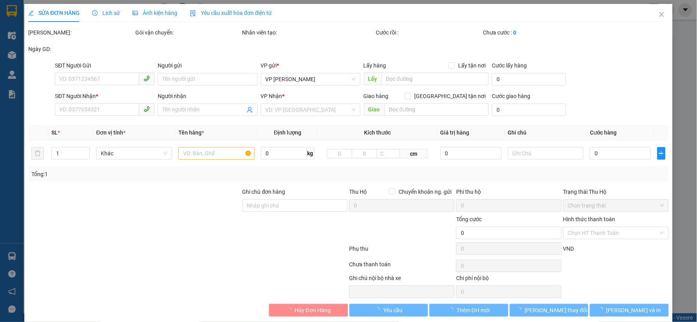
type input "0968280405"
type input "cường phát 0969525467"
type input "0936722297"
type input "sơn khang"
checkbox input "true"
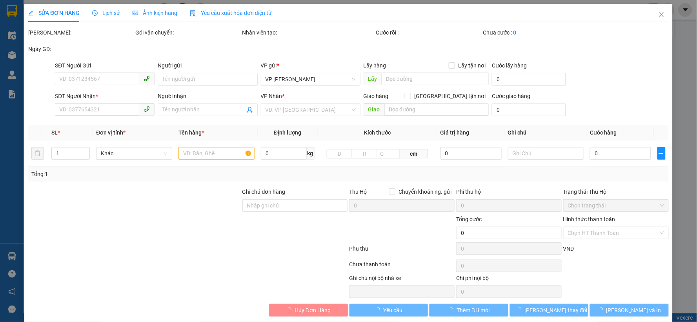
type input "ô E5, Lô E khu biệt thự tây đô thị mới hùng thắng"
type input "1.100.000"
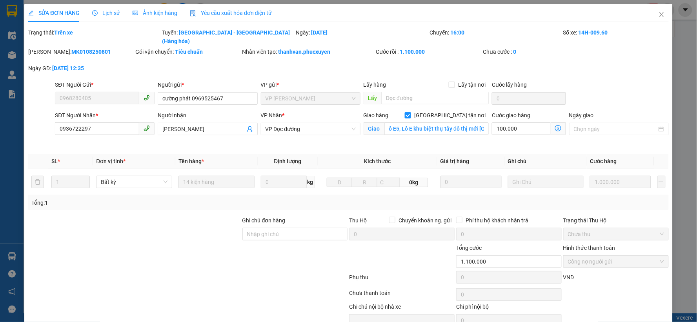
click at [115, 15] on span "Lịch sử" at bounding box center [106, 13] width 28 height 6
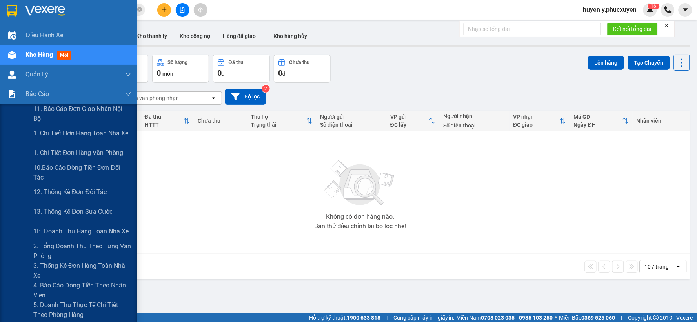
drag, startPoint x: 54, startPoint y: 132, endPoint x: 136, endPoint y: 116, distance: 83.5
click at [55, 132] on span "1. Chi tiết đơn hàng toàn nhà xe" at bounding box center [80, 133] width 95 height 10
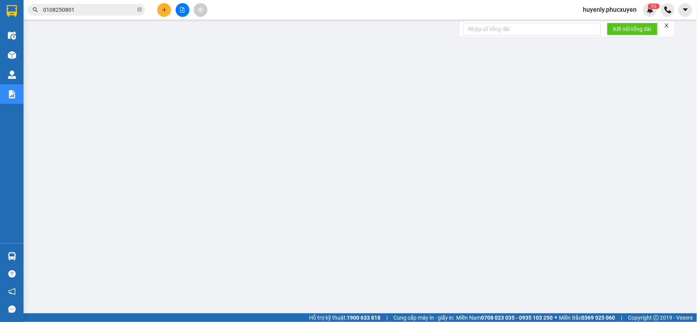
click at [104, 10] on input "0108250801" at bounding box center [89, 9] width 93 height 9
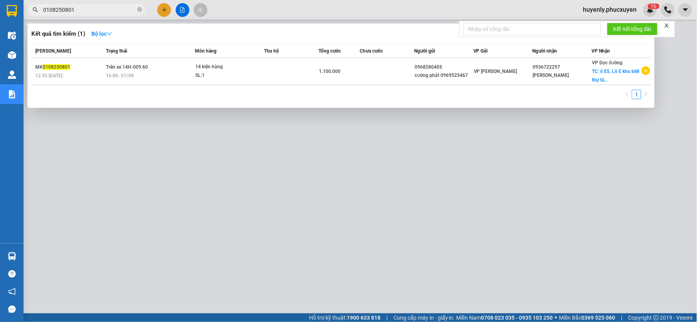
click at [104, 10] on input "0108250801" at bounding box center [89, 9] width 93 height 9
paste input "MTT1108250115"
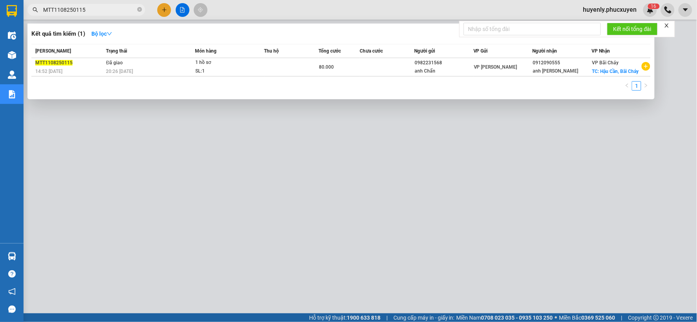
click at [416, 192] on div at bounding box center [348, 161] width 697 height 322
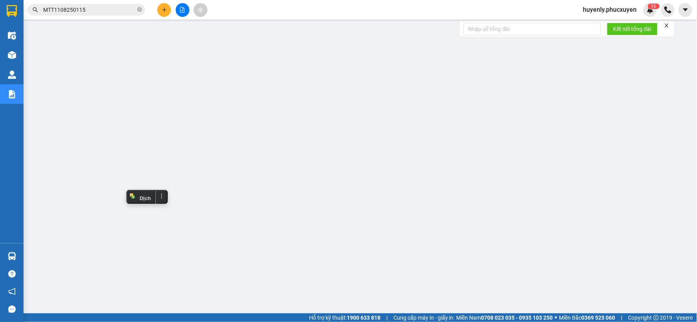
click at [110, 4] on span "MTT1108250115" at bounding box center [86, 10] width 118 height 12
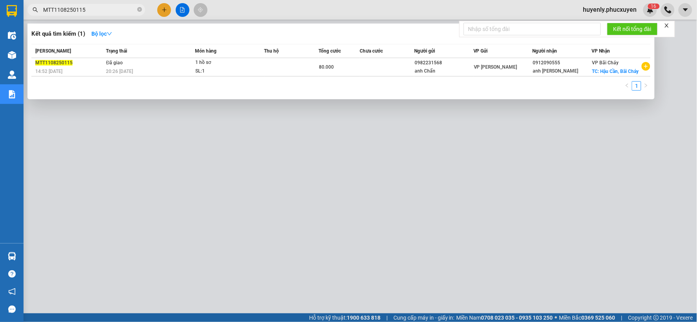
click at [107, 13] on input "MTT1108250115" at bounding box center [89, 9] width 93 height 9
paste input "CD1008251127"
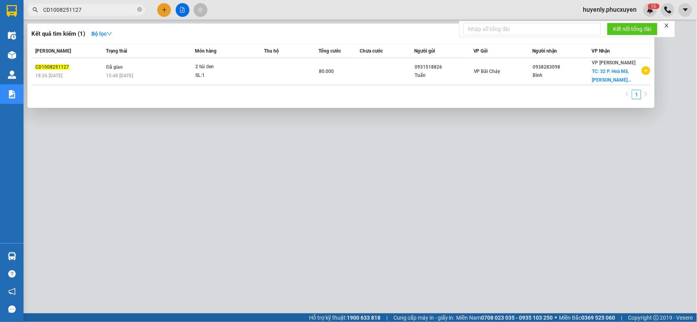
click at [302, 173] on div at bounding box center [348, 161] width 697 height 322
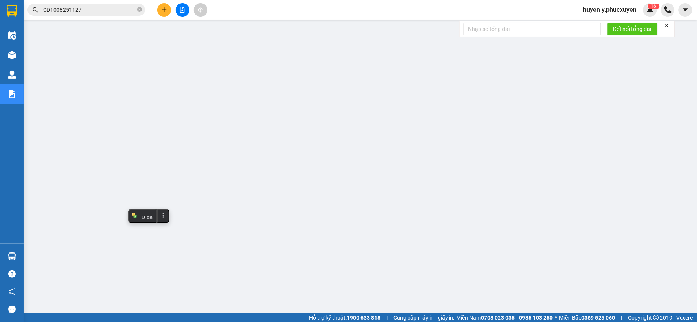
click at [111, 5] on input "CD1008251127" at bounding box center [89, 9] width 93 height 9
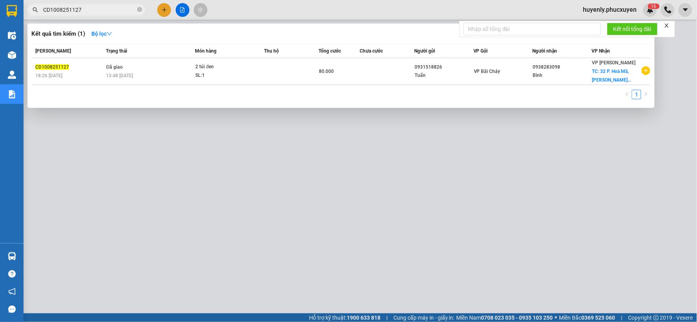
click at [111, 5] on input "CD1008251127" at bounding box center [89, 9] width 93 height 9
paste input "MTT1108250115"
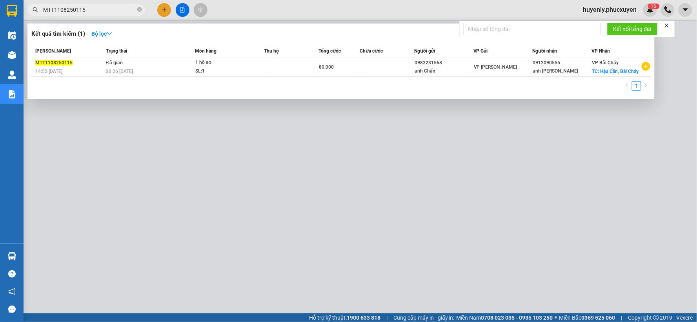
click at [418, 193] on div at bounding box center [348, 161] width 697 height 322
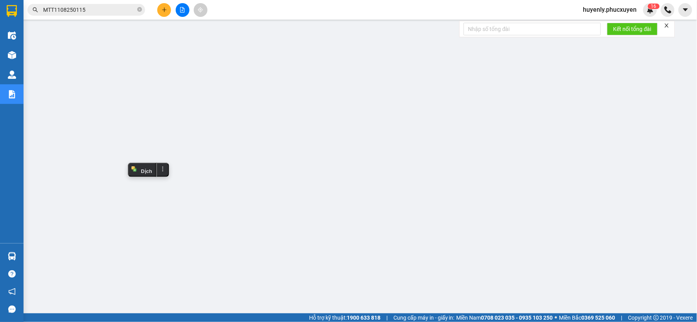
click at [115, 8] on input "MTT1108250115" at bounding box center [89, 9] width 93 height 9
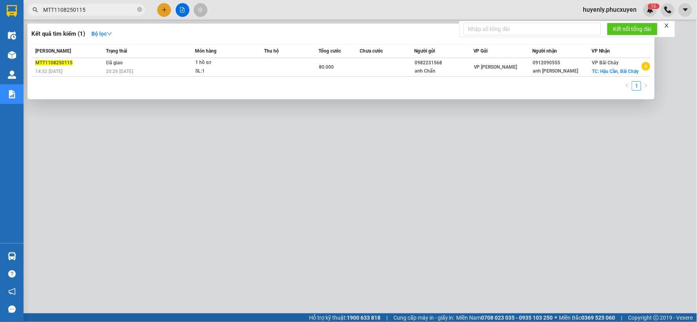
click at [115, 8] on input "MTT1108250115" at bounding box center [89, 9] width 93 height 9
paste input "CHL110825009"
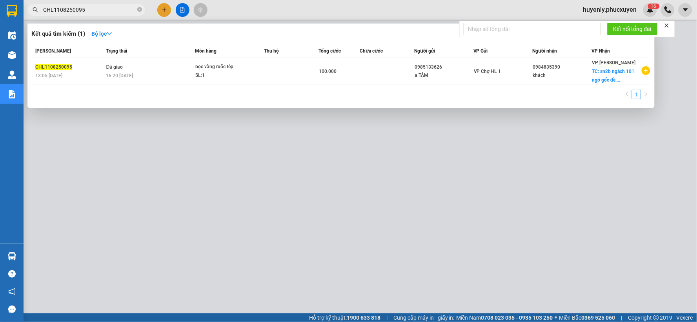
click at [391, 167] on div at bounding box center [348, 161] width 697 height 322
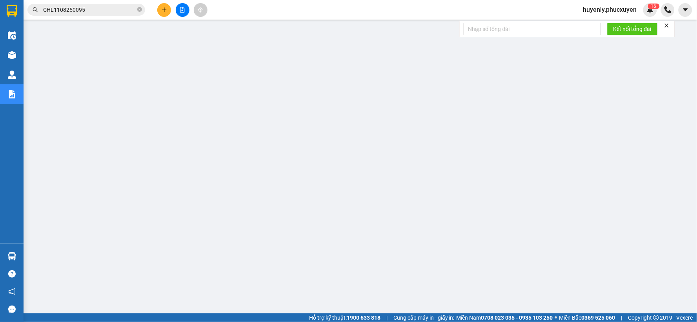
click at [115, 10] on input "CHL1108250095" at bounding box center [89, 9] width 93 height 9
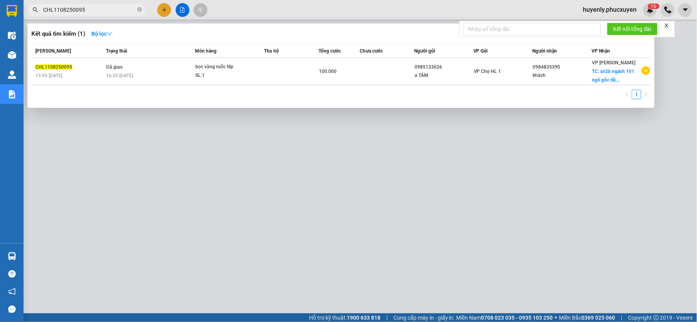
click at [115, 10] on input "CHL1108250095" at bounding box center [89, 9] width 93 height 9
paste input "LT1108250027"
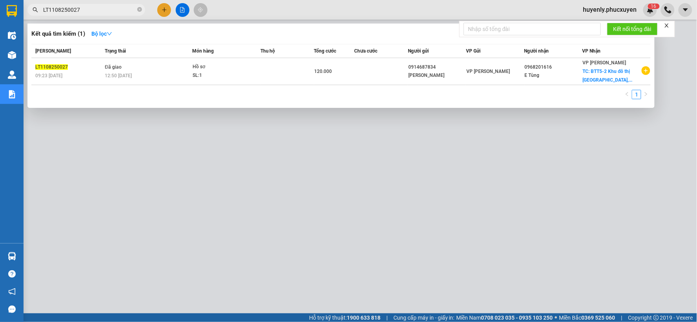
click at [239, 191] on div at bounding box center [348, 161] width 697 height 322
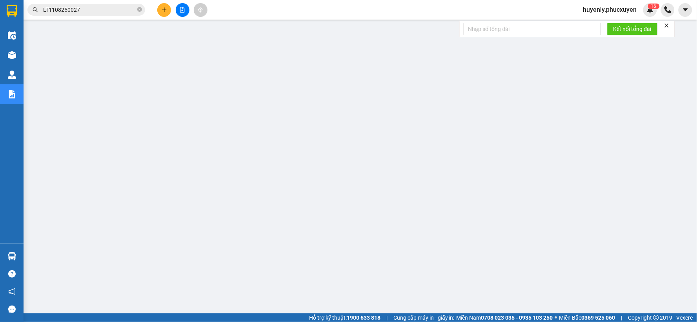
click at [115, 6] on input "LT1108250027" at bounding box center [89, 9] width 93 height 9
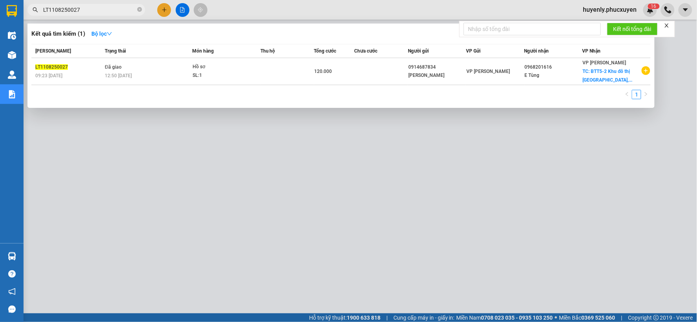
click at [115, 6] on input "LT1108250027" at bounding box center [89, 9] width 93 height 9
paste input "8"
type input "LT1108250028"
click at [374, 193] on div at bounding box center [348, 161] width 697 height 322
